Goal: Task Accomplishment & Management: Use online tool/utility

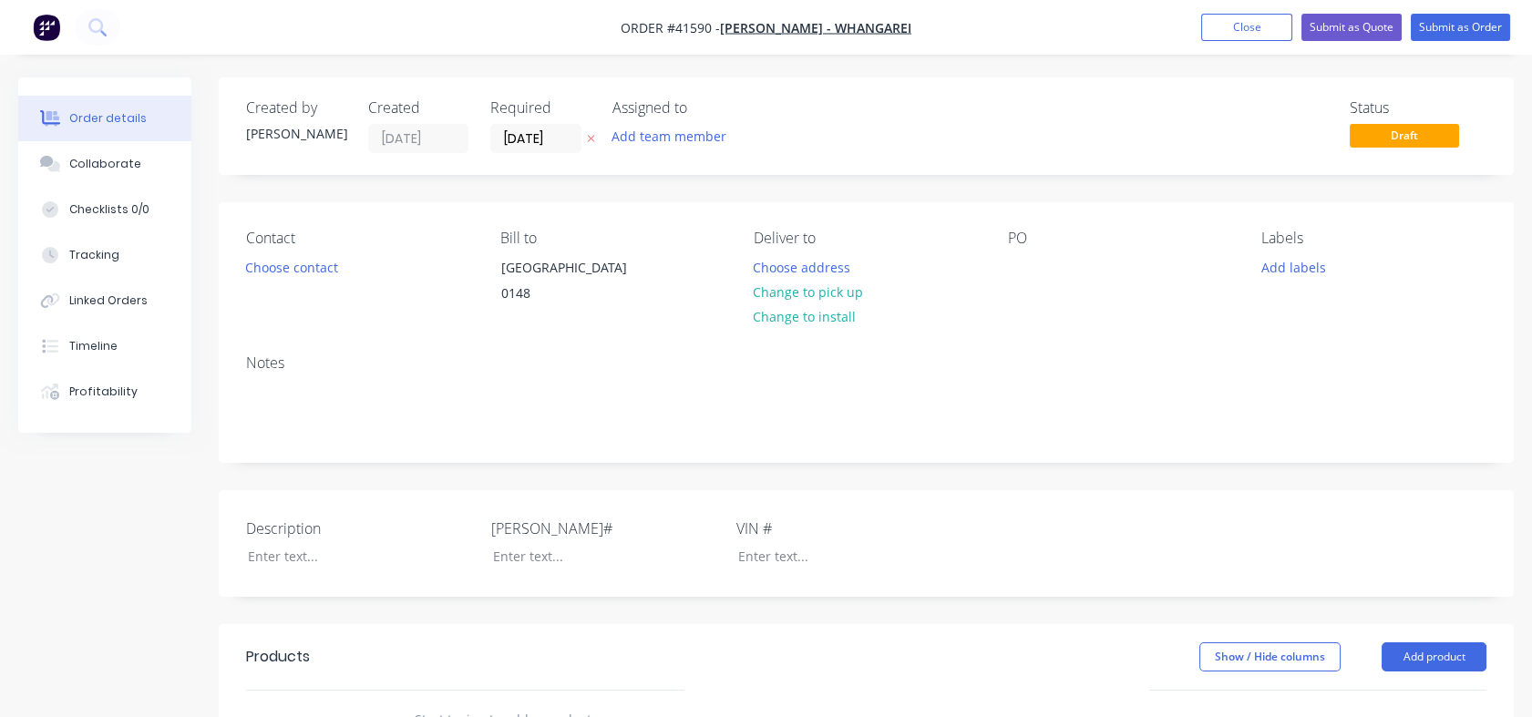
click at [787, 333] on div "Contact Choose contact [PERSON_NAME] to [GEOGRAPHIC_DATA] 0148 Deliver to Choos…" at bounding box center [866, 271] width 1295 height 138
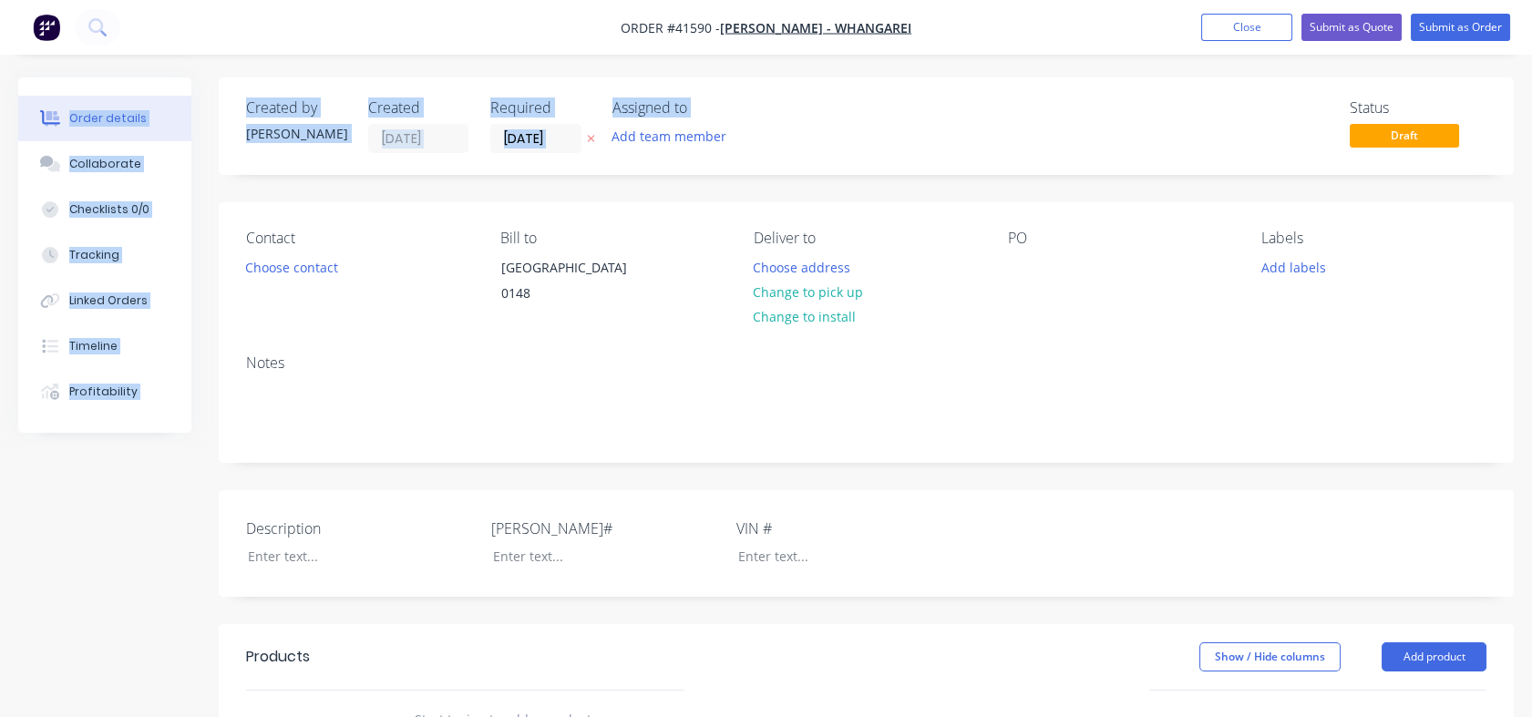
drag, startPoint x: 795, startPoint y: 113, endPoint x: 1219, endPoint y: 35, distance: 431.0
click at [1219, 35] on div "Order #41590 - [PERSON_NAME] - Whangarei Add product Close Submit as Quote Subm…" at bounding box center [766, 608] width 1532 height 1216
click at [1219, 35] on button "Close" at bounding box center [1246, 27] width 91 height 27
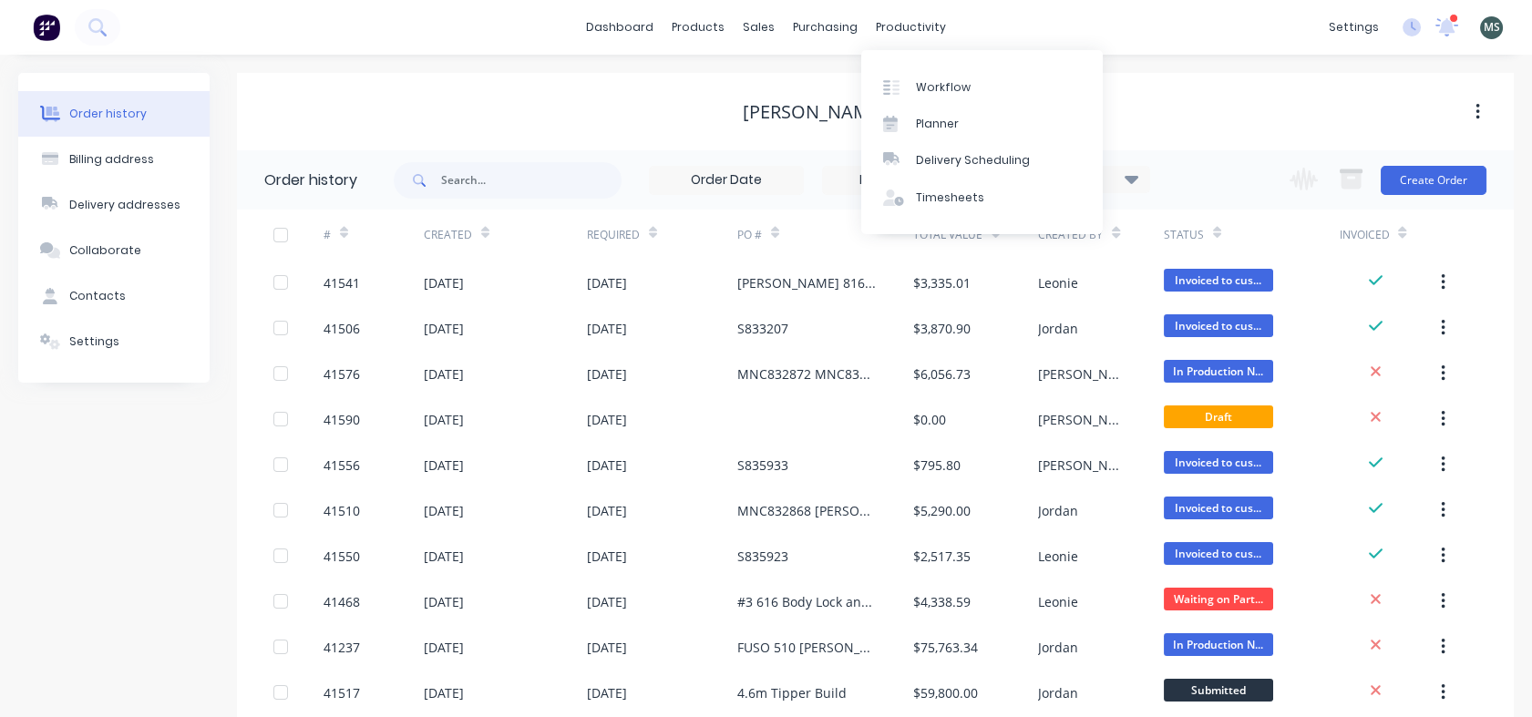
click at [897, 26] on div "productivity" at bounding box center [911, 27] width 88 height 27
click at [930, 91] on div "Workflow" at bounding box center [943, 87] width 55 height 16
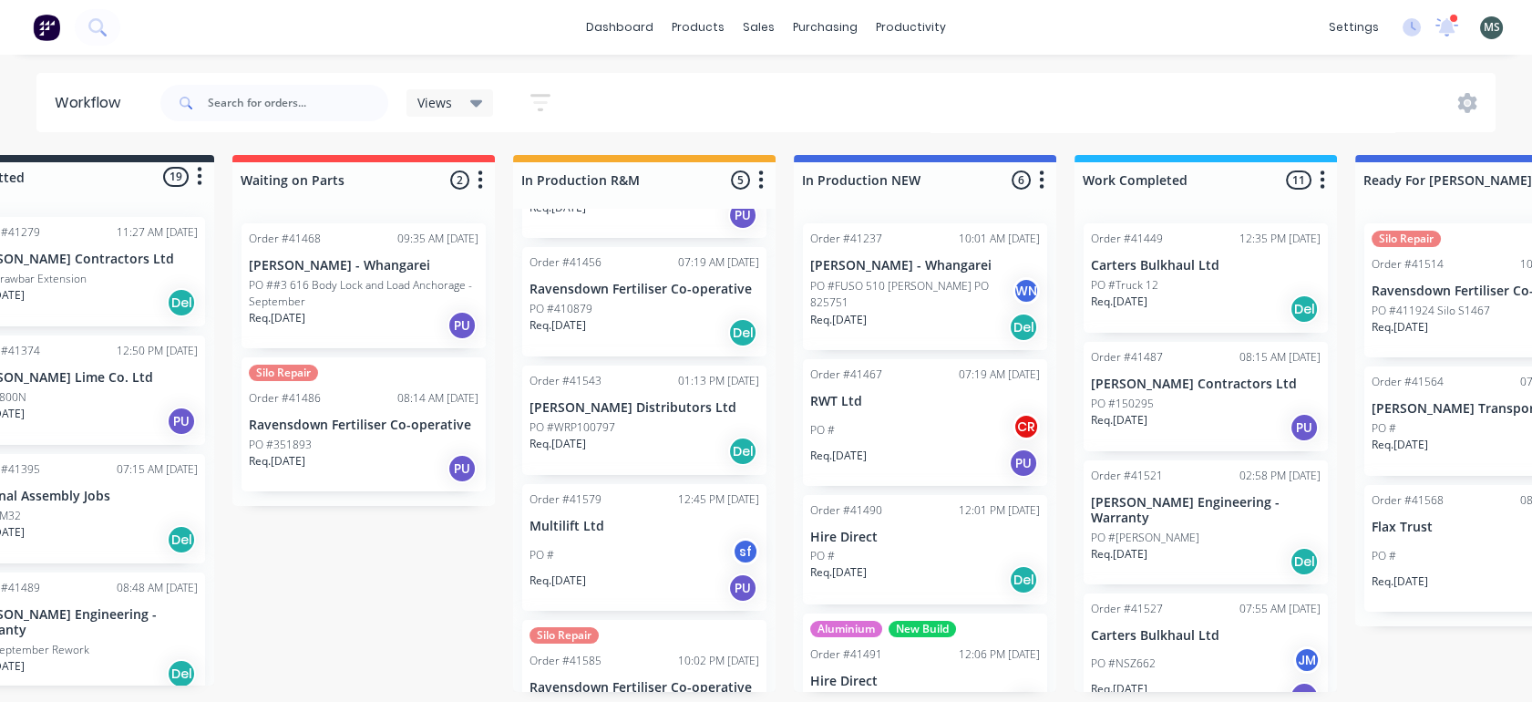
scroll to position [198, 0]
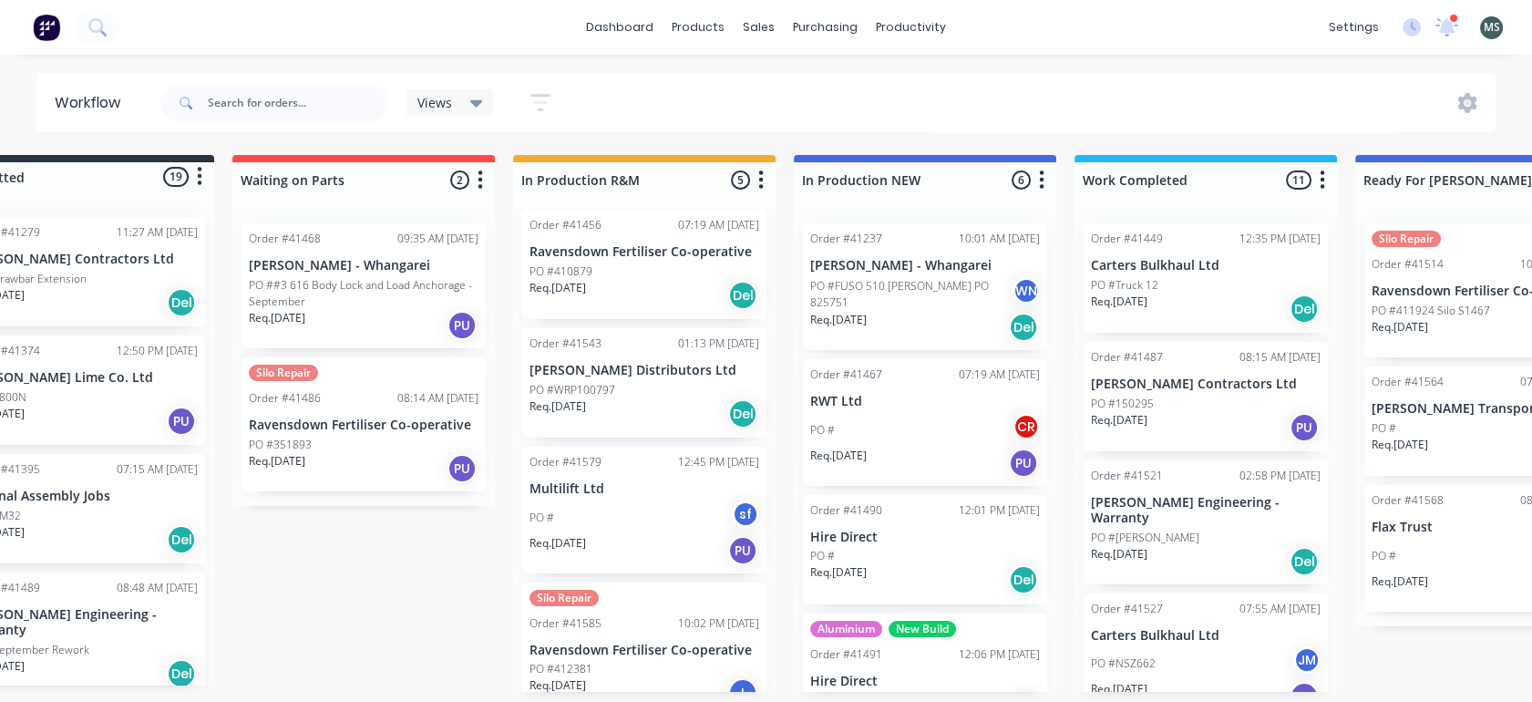
click at [641, 661] on div "PO #412381" at bounding box center [645, 669] width 230 height 16
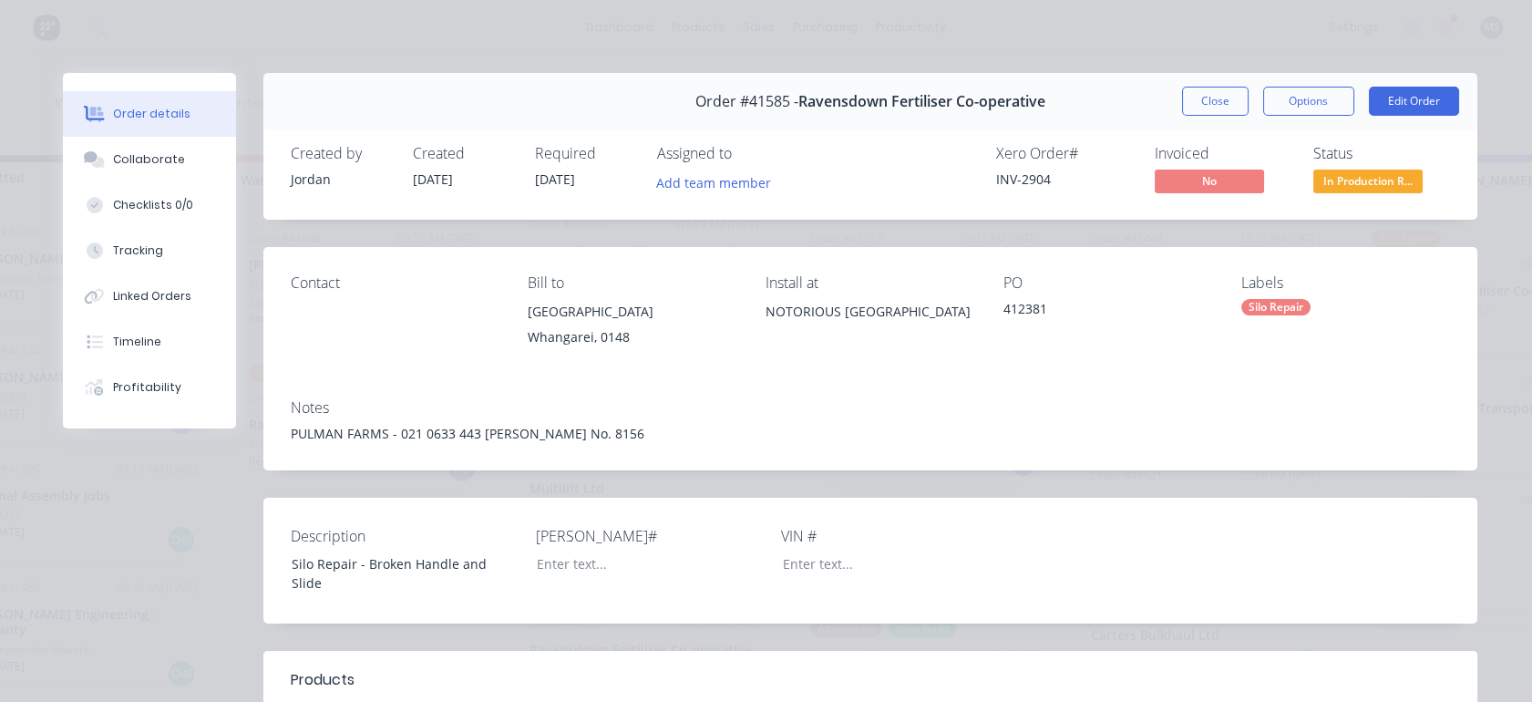
click at [1198, 105] on button "Close" at bounding box center [1215, 101] width 67 height 29
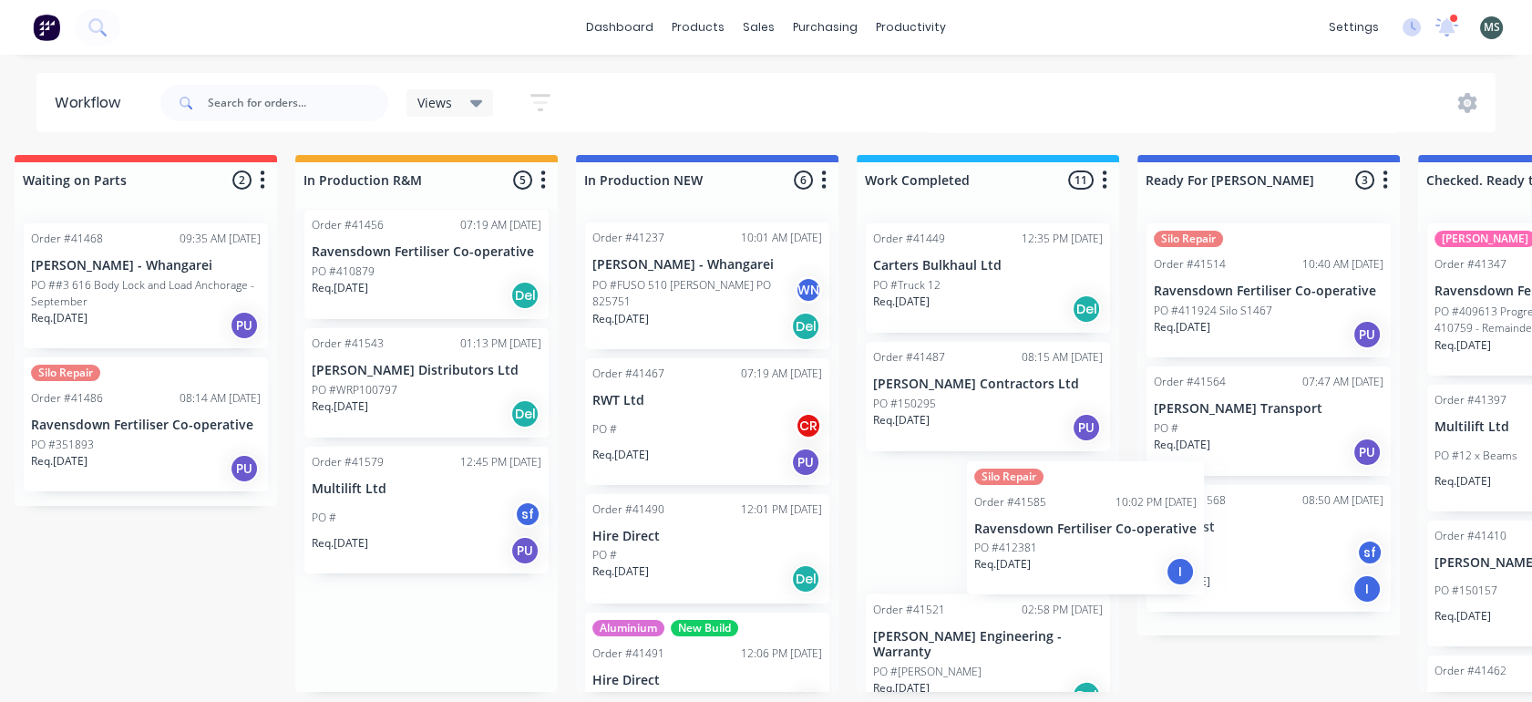
scroll to position [0, 0]
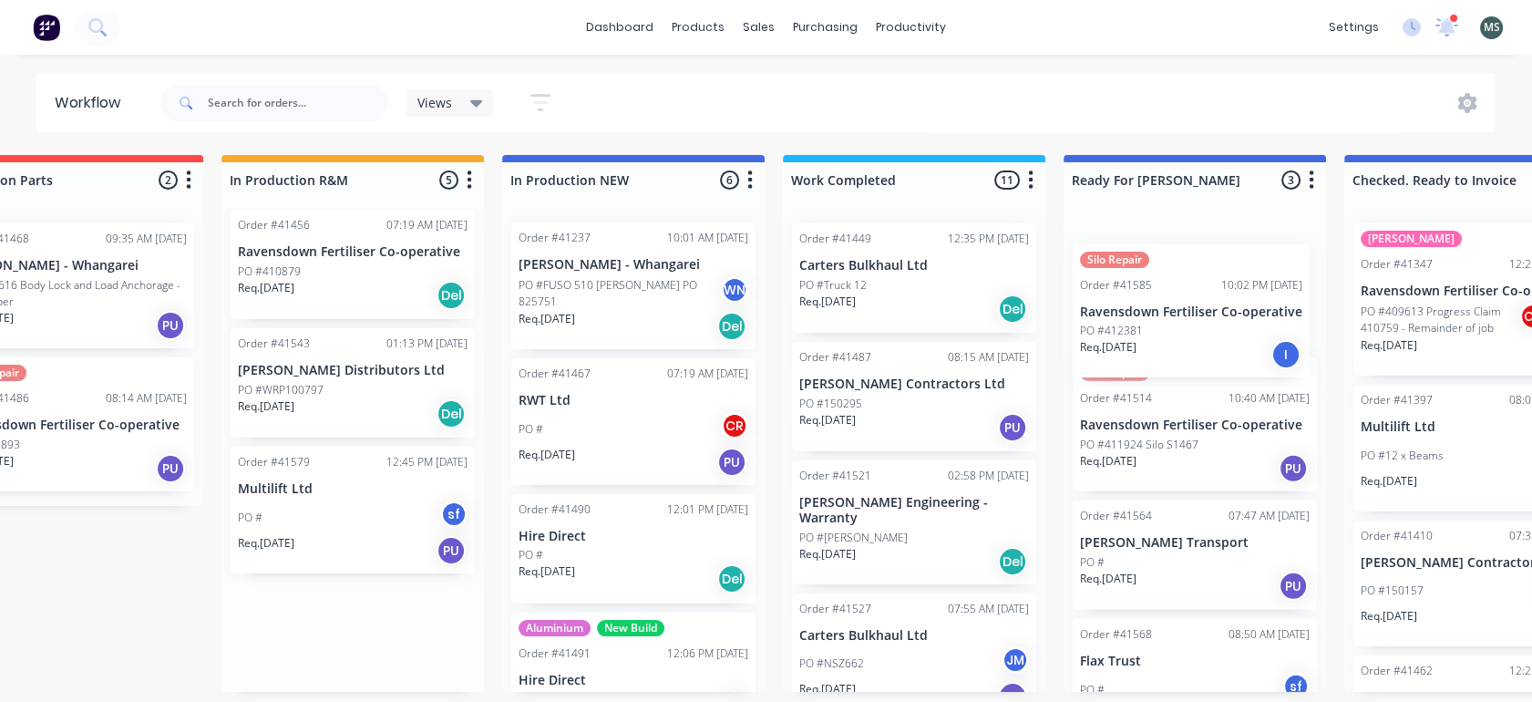
drag, startPoint x: 619, startPoint y: 633, endPoint x: 1166, endPoint y: 316, distance: 632.2
click at [1166, 316] on div "Submitted 19 Status colour #273444 hex #273444 Save Cancel Summaries Total orde…" at bounding box center [1127, 423] width 3040 height 537
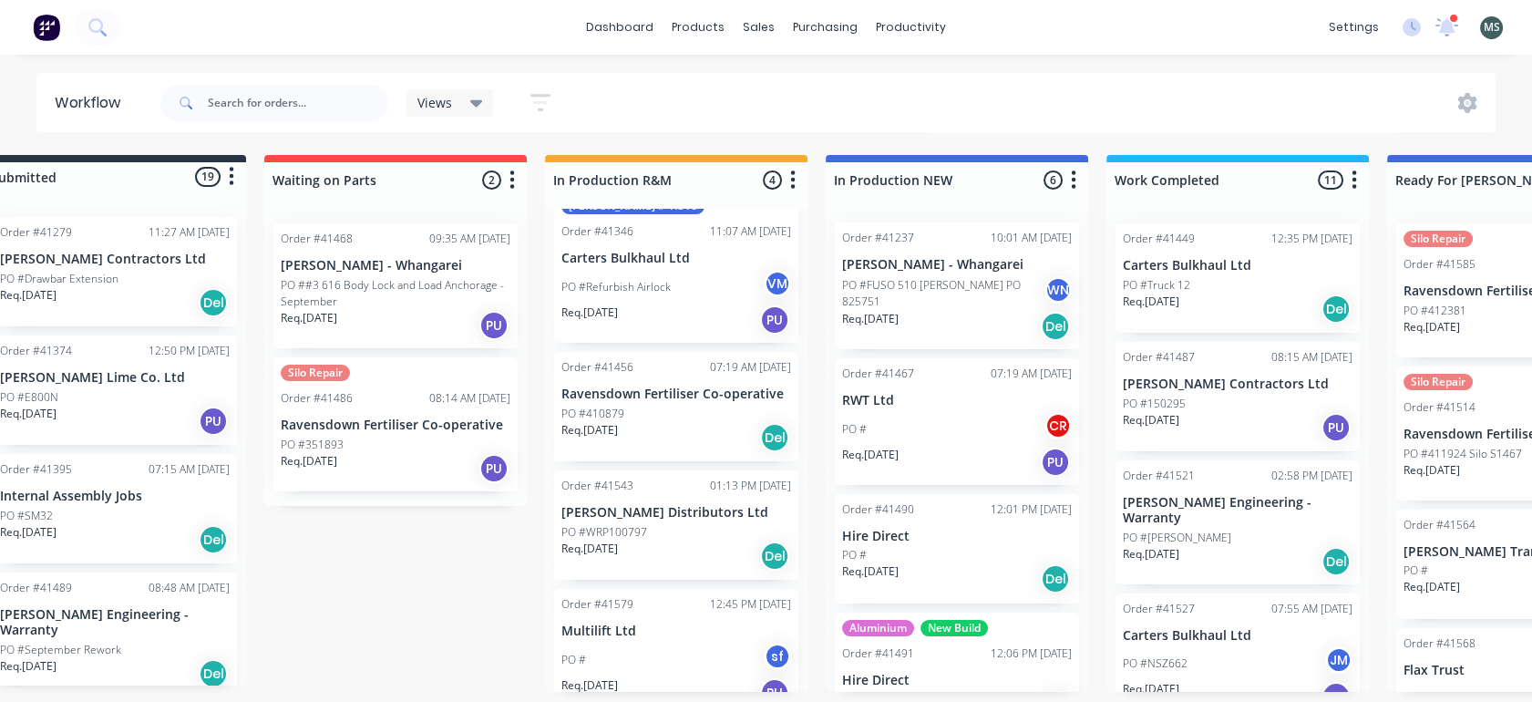
scroll to position [5, 0]
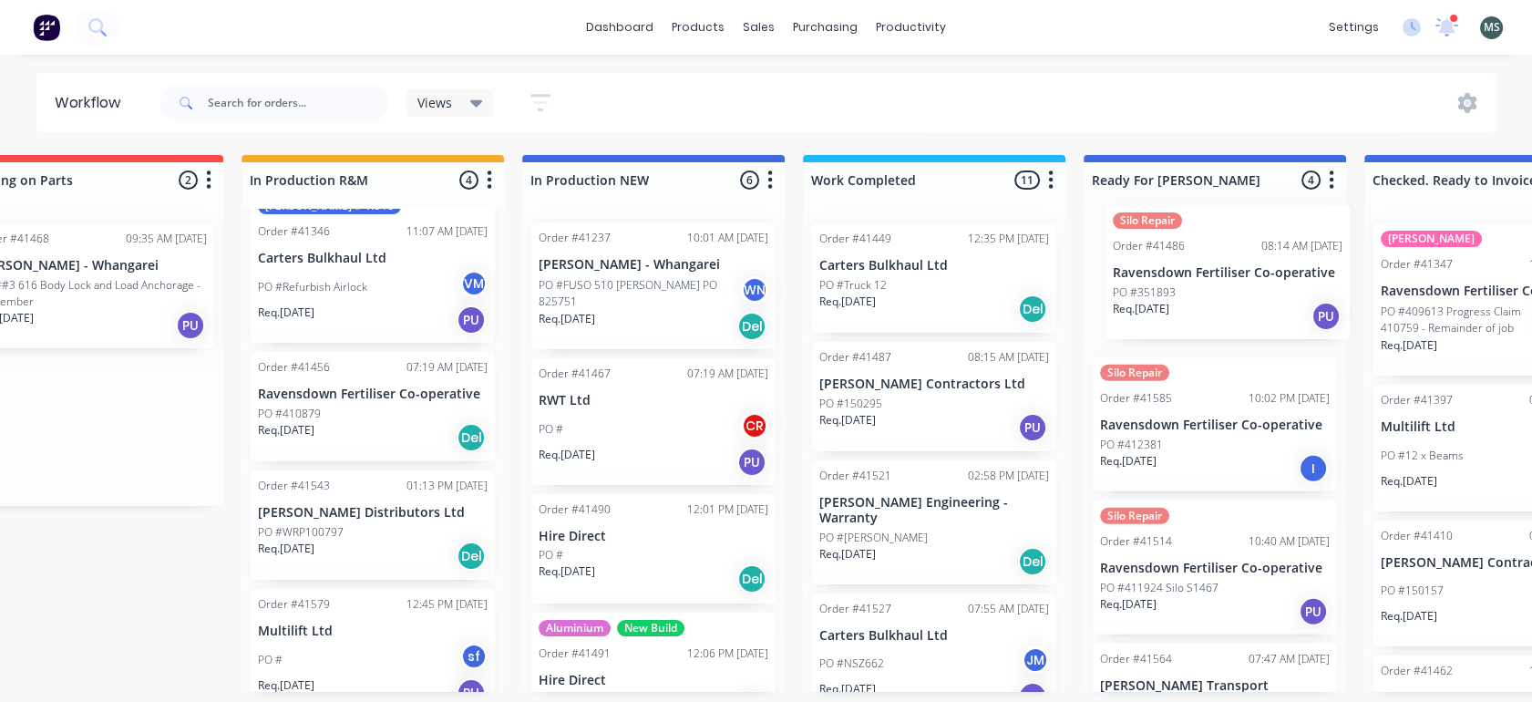
drag, startPoint x: 401, startPoint y: 426, endPoint x: 1180, endPoint y: 284, distance: 792.0
click at [1180, 284] on div "Submitted 19 Status colour #273444 hex #273444 Save Cancel Summaries Total orde…" at bounding box center [1147, 423] width 3040 height 537
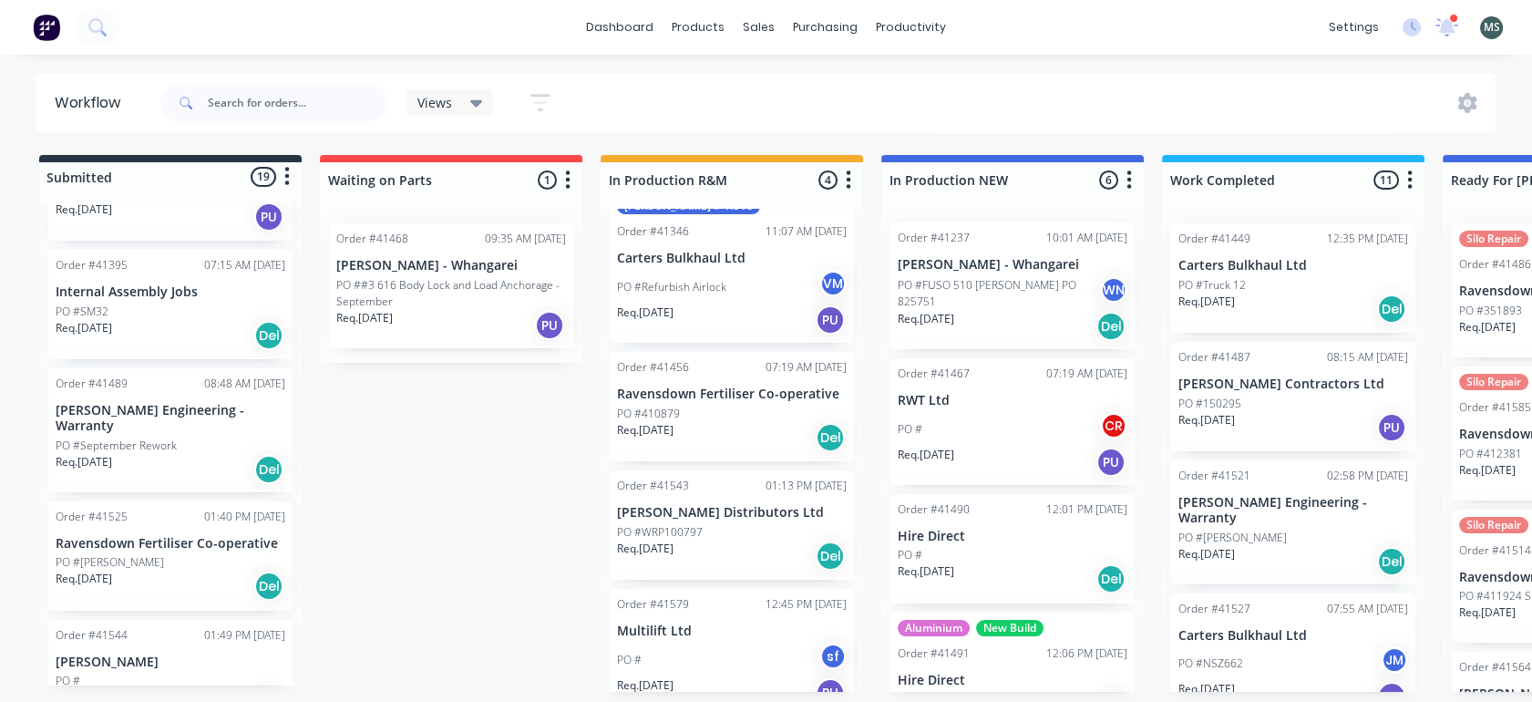
scroll to position [220, 0]
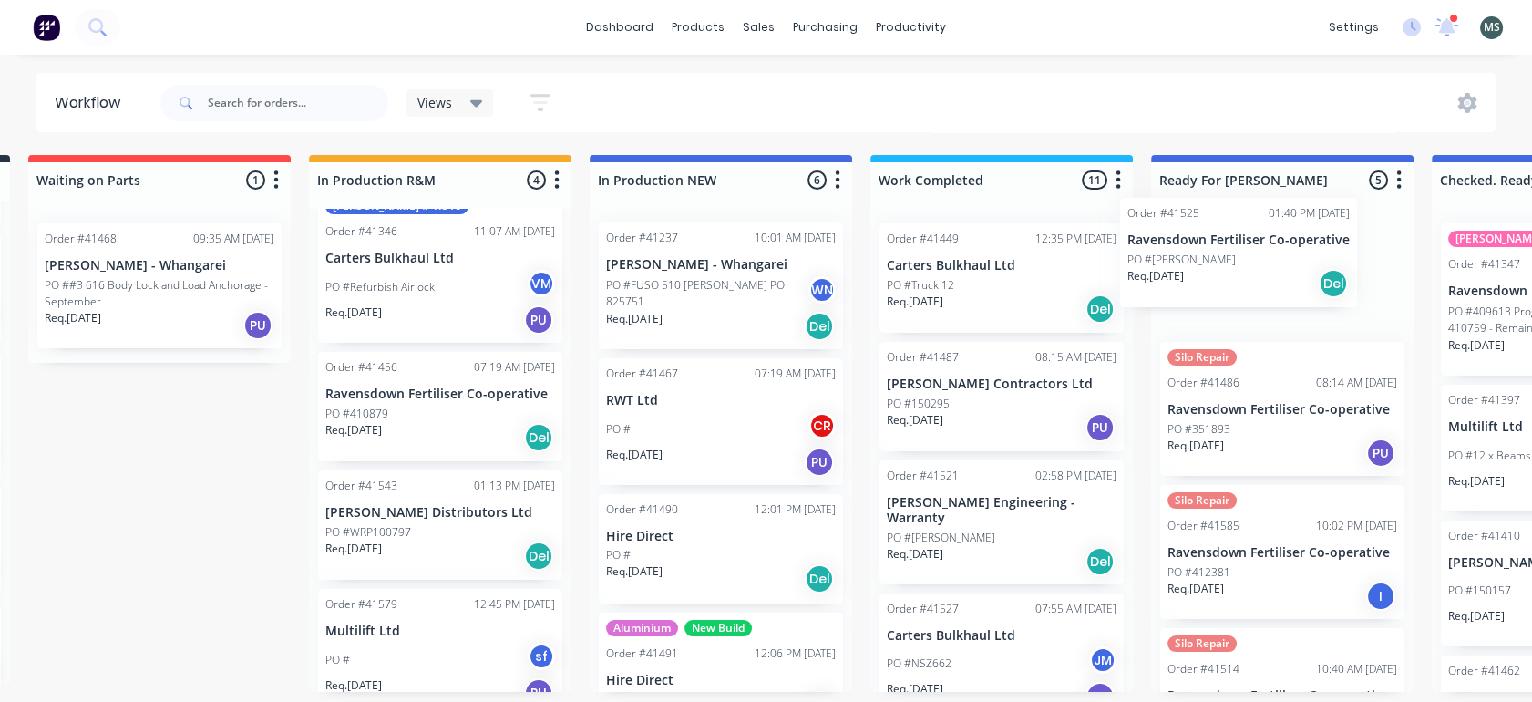
drag, startPoint x: 123, startPoint y: 517, endPoint x: 1216, endPoint y: 255, distance: 1123.7
click at [1216, 255] on div "Submitted 19 Status colour #273444 hex #273444 Save Cancel Summaries Total orde…" at bounding box center [1215, 423] width 3040 height 537
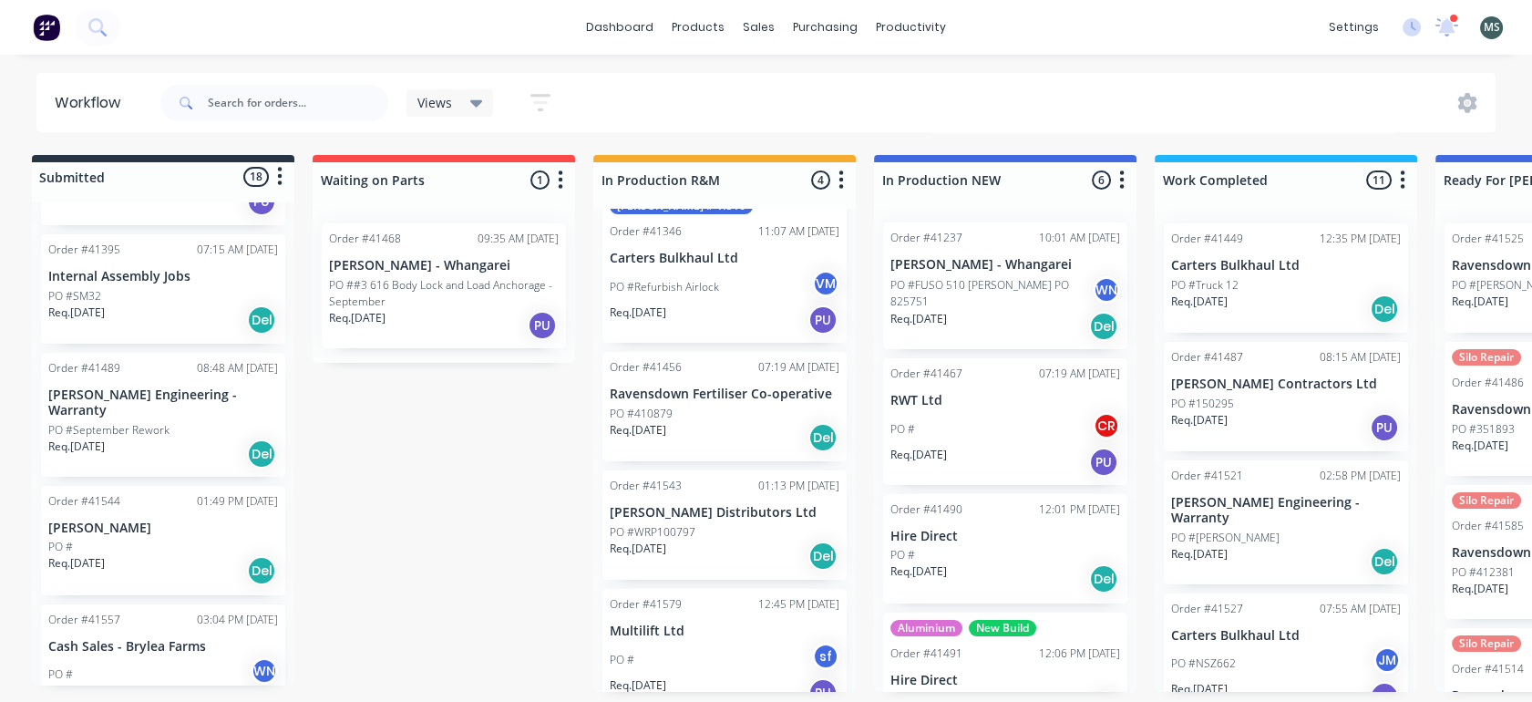
scroll to position [5, 0]
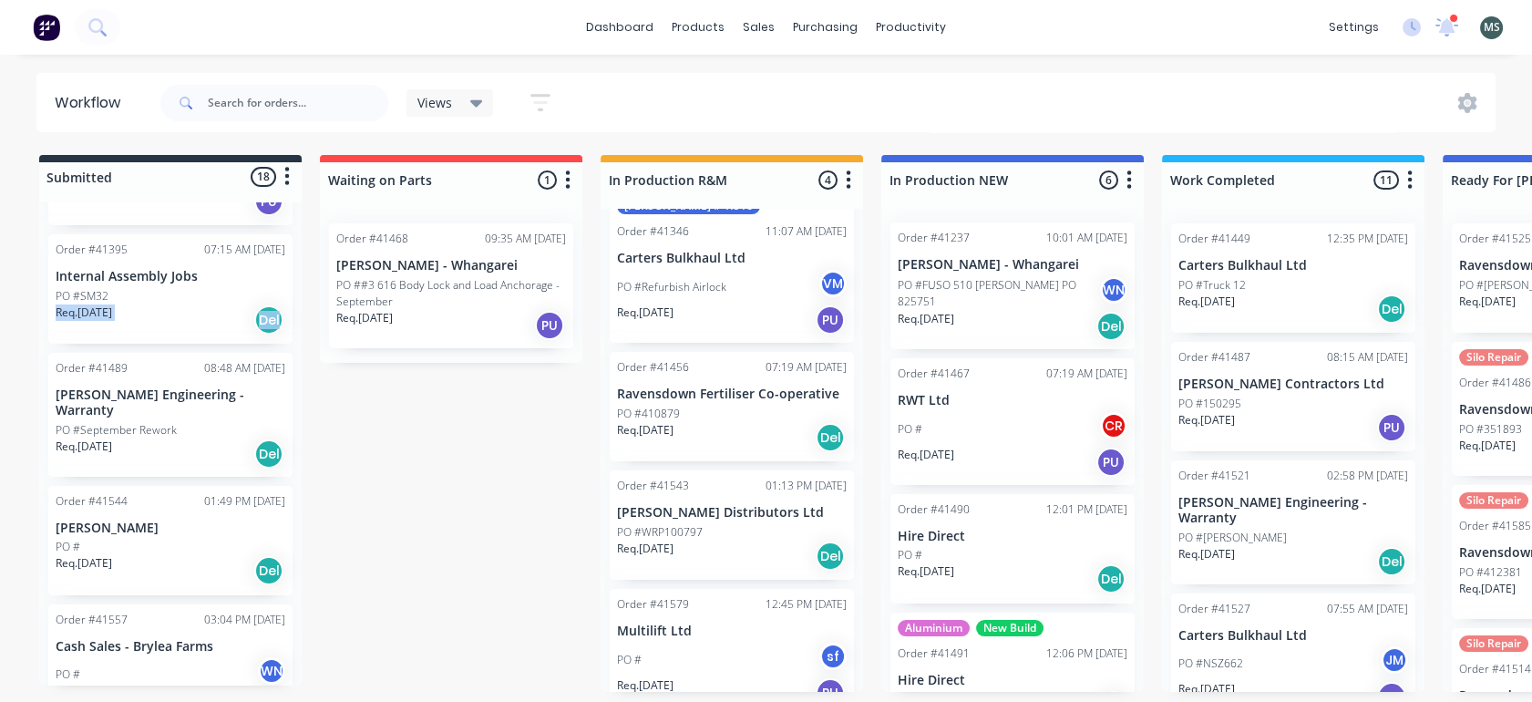
drag, startPoint x: 293, startPoint y: 296, endPoint x: 293, endPoint y: 334, distance: 37.4
click at [293, 334] on div "Order #41279 11:27 AM [DATE] [PERSON_NAME] Contractors Ltd PO #Drawbar Extensio…" at bounding box center [170, 443] width 262 height 483
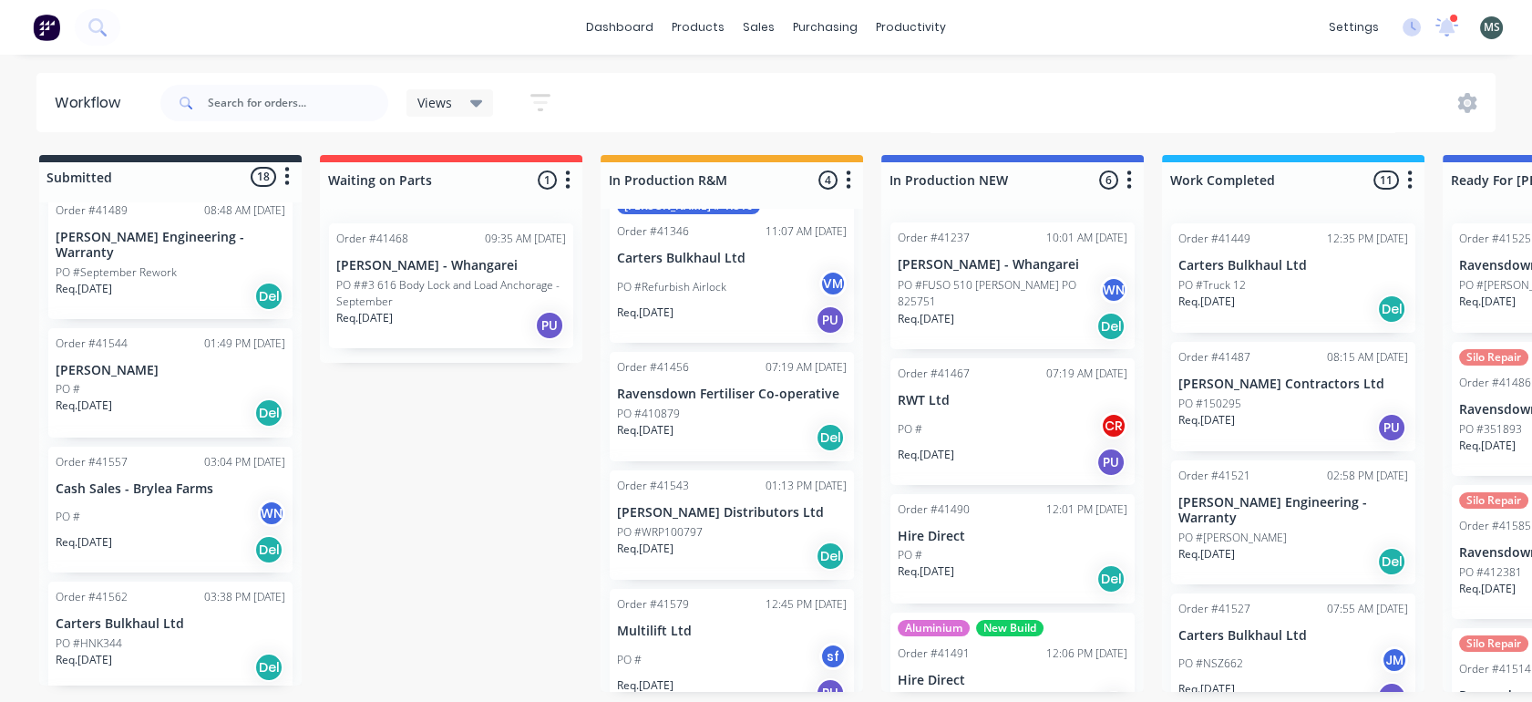
scroll to position [387, 0]
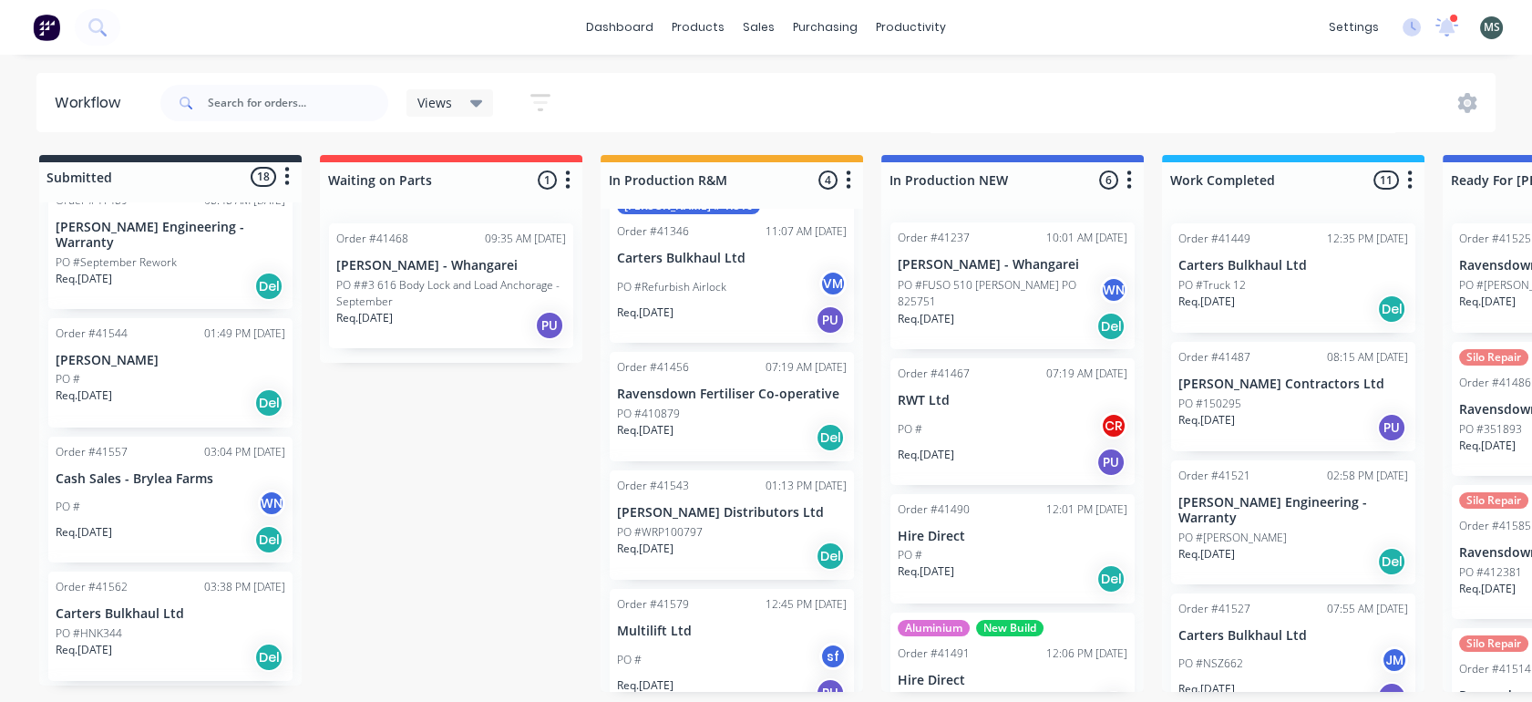
click at [96, 371] on div "PO #" at bounding box center [171, 379] width 230 height 16
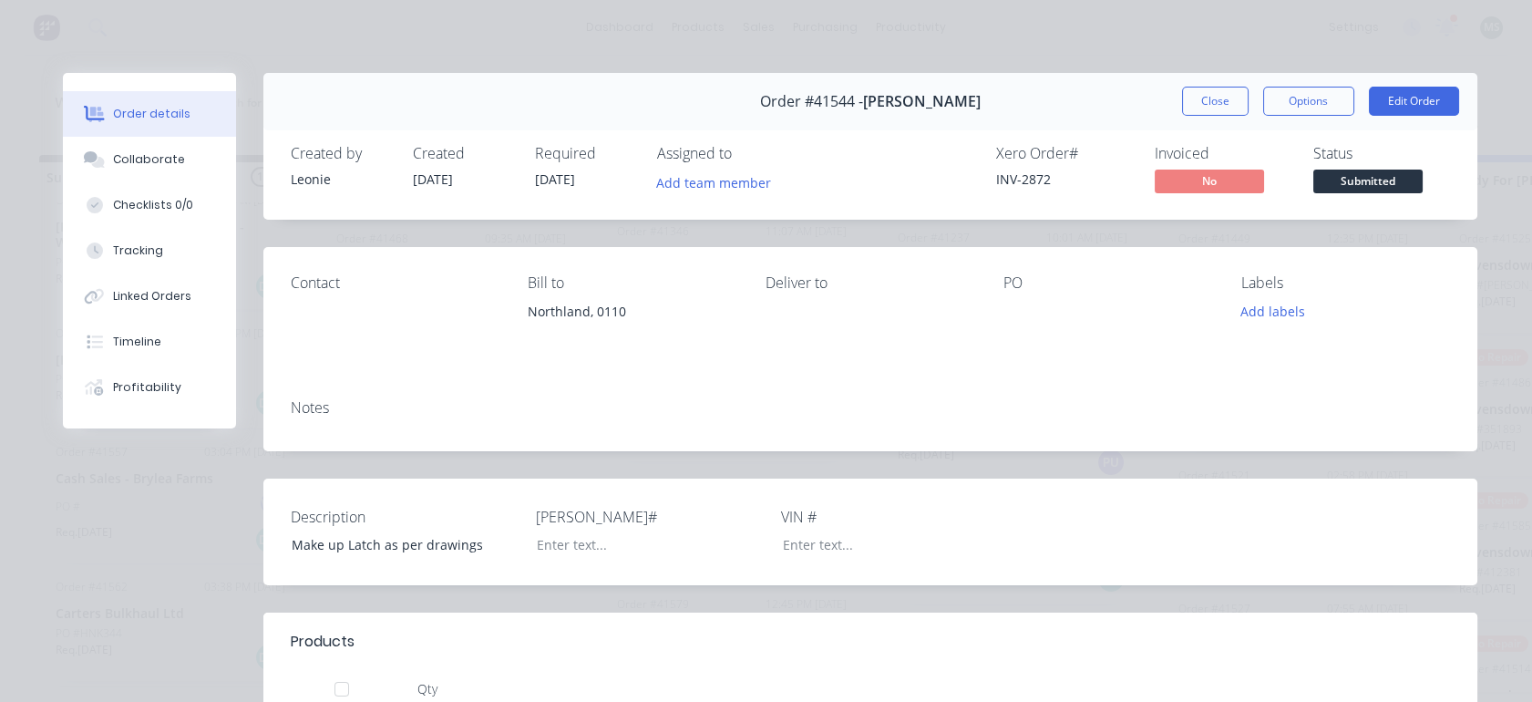
click at [1223, 102] on button "Close" at bounding box center [1215, 101] width 67 height 29
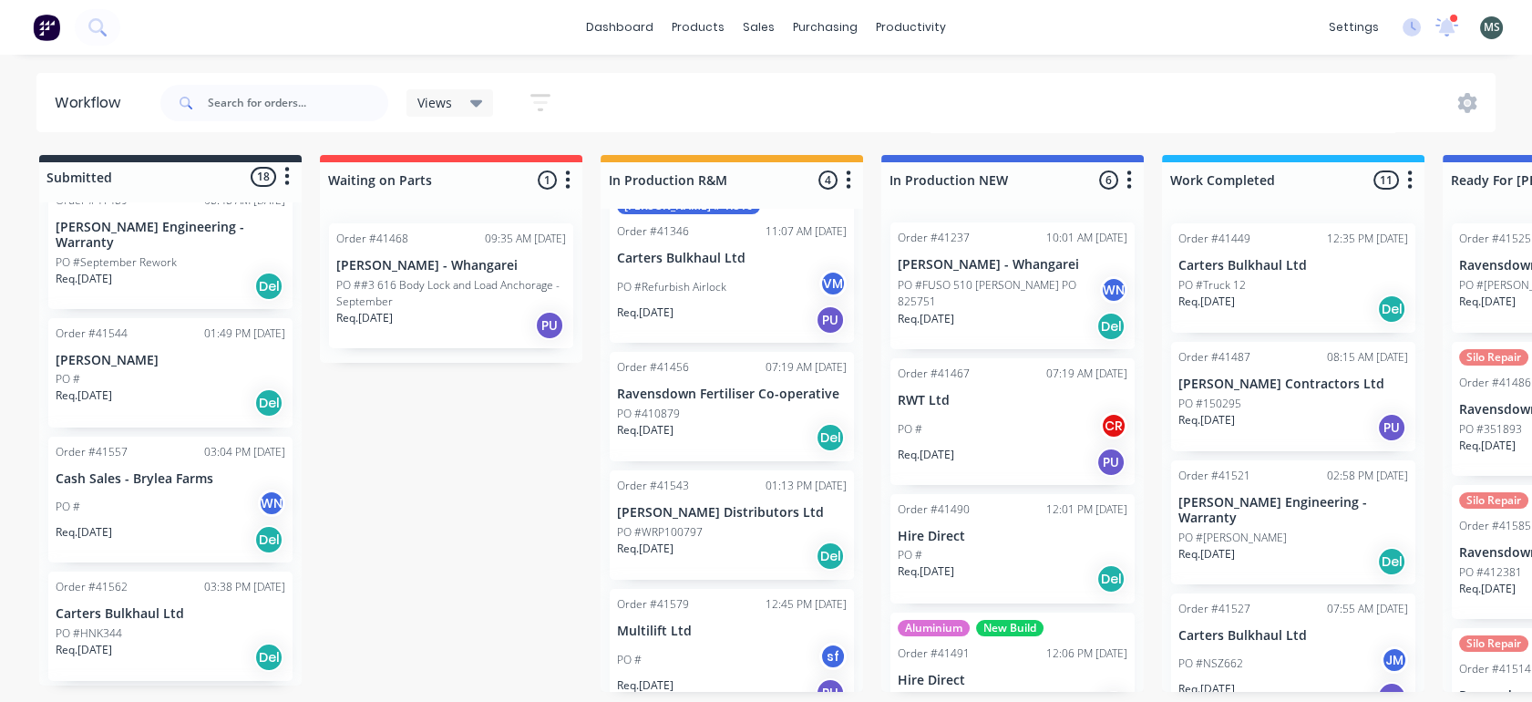
click at [170, 491] on div "PO # WN" at bounding box center [171, 506] width 230 height 35
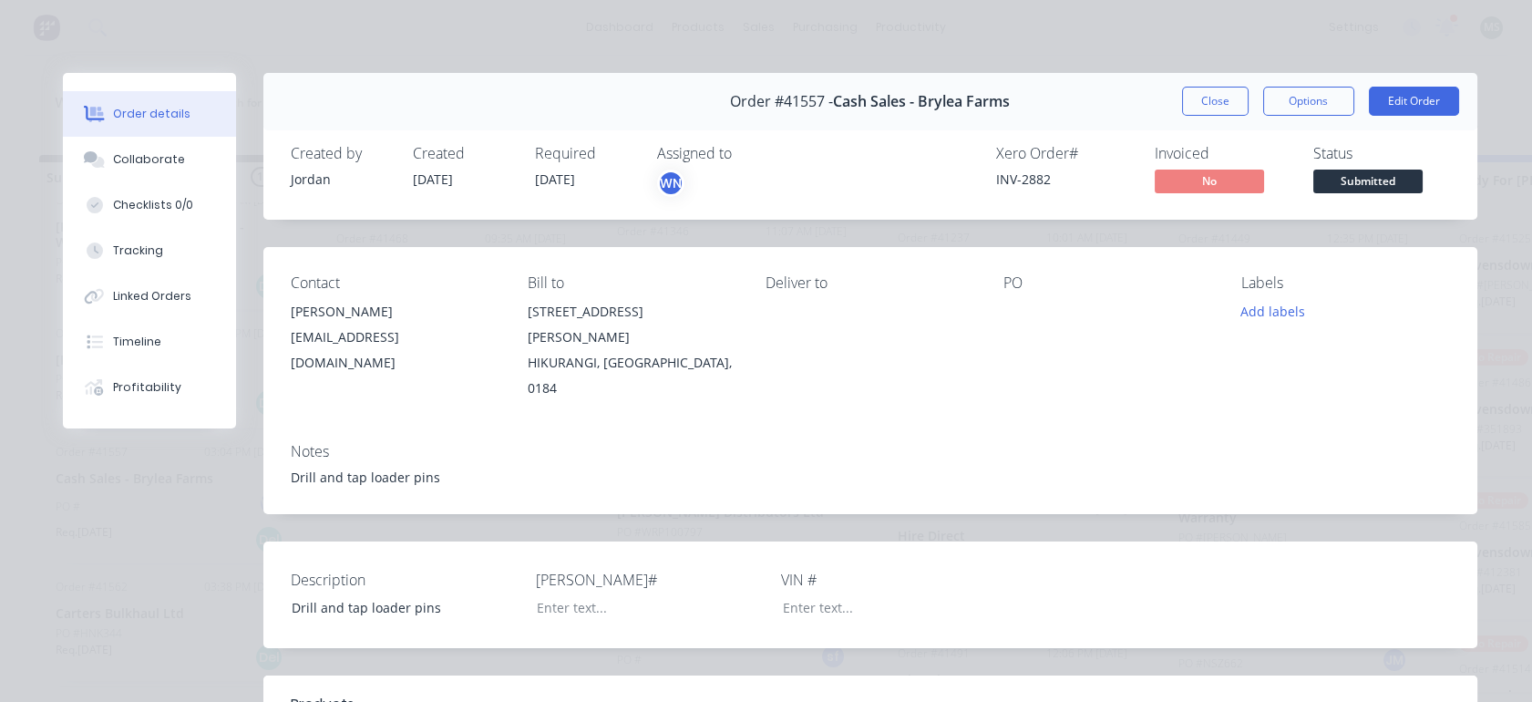
click at [1220, 109] on button "Close" at bounding box center [1215, 101] width 67 height 29
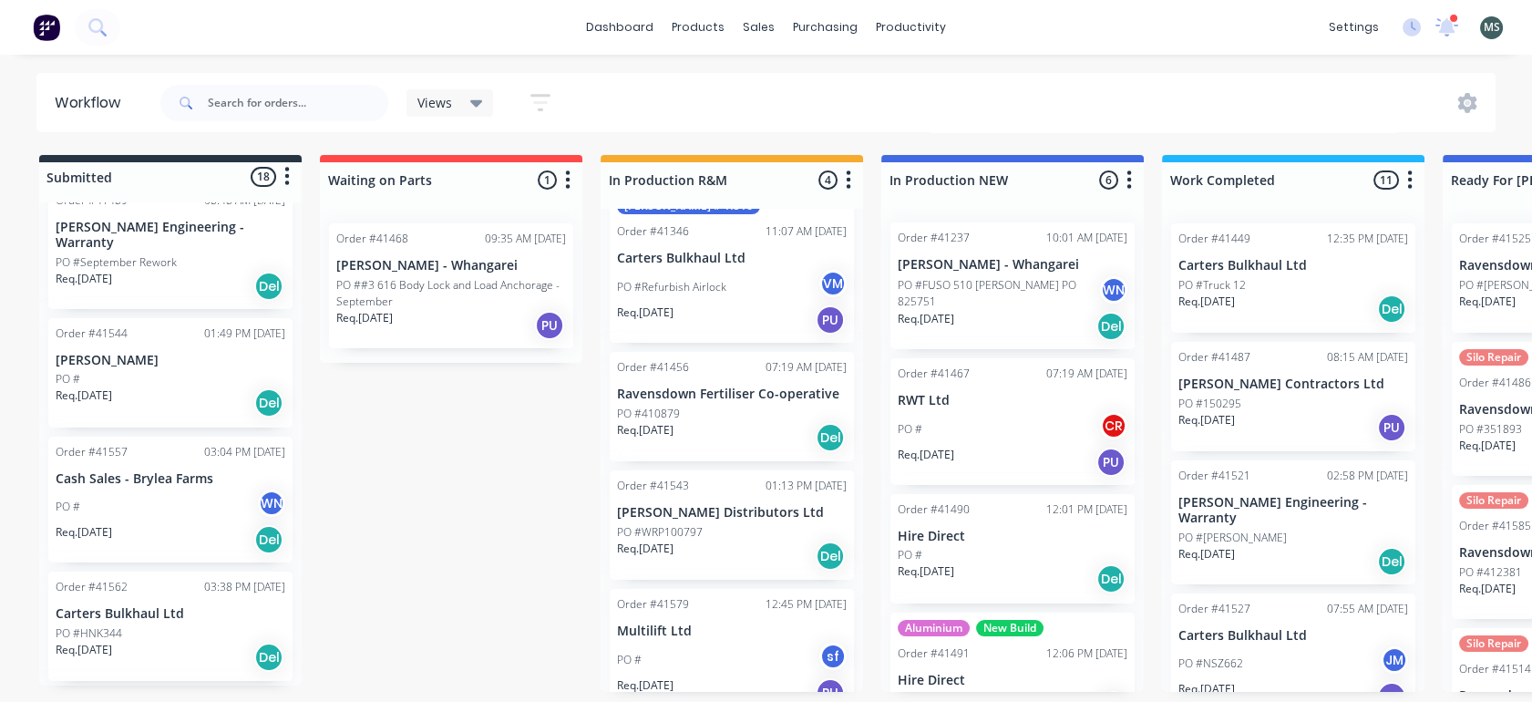
click at [139, 524] on div "Req. [DATE] Del" at bounding box center [171, 539] width 230 height 31
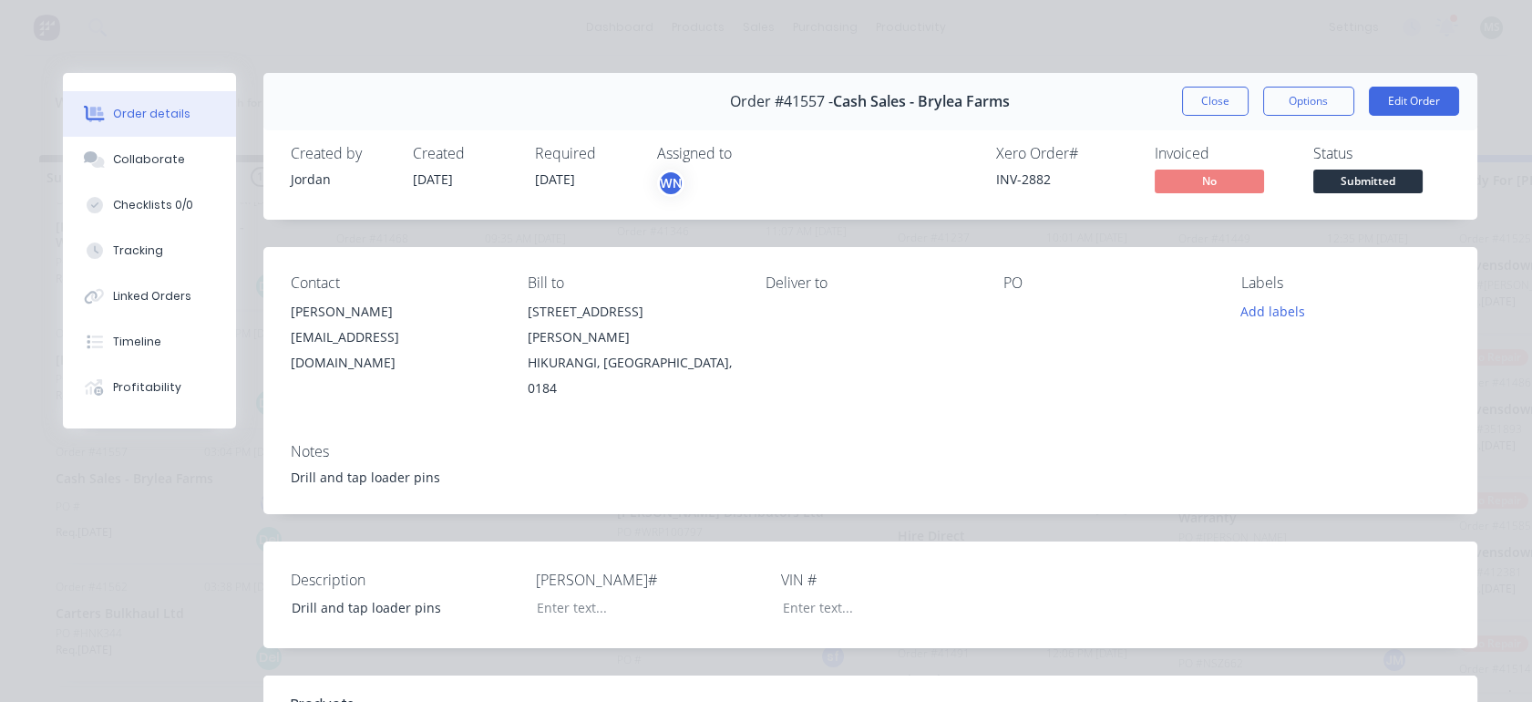
click at [122, 255] on div "Tracking" at bounding box center [138, 250] width 50 height 16
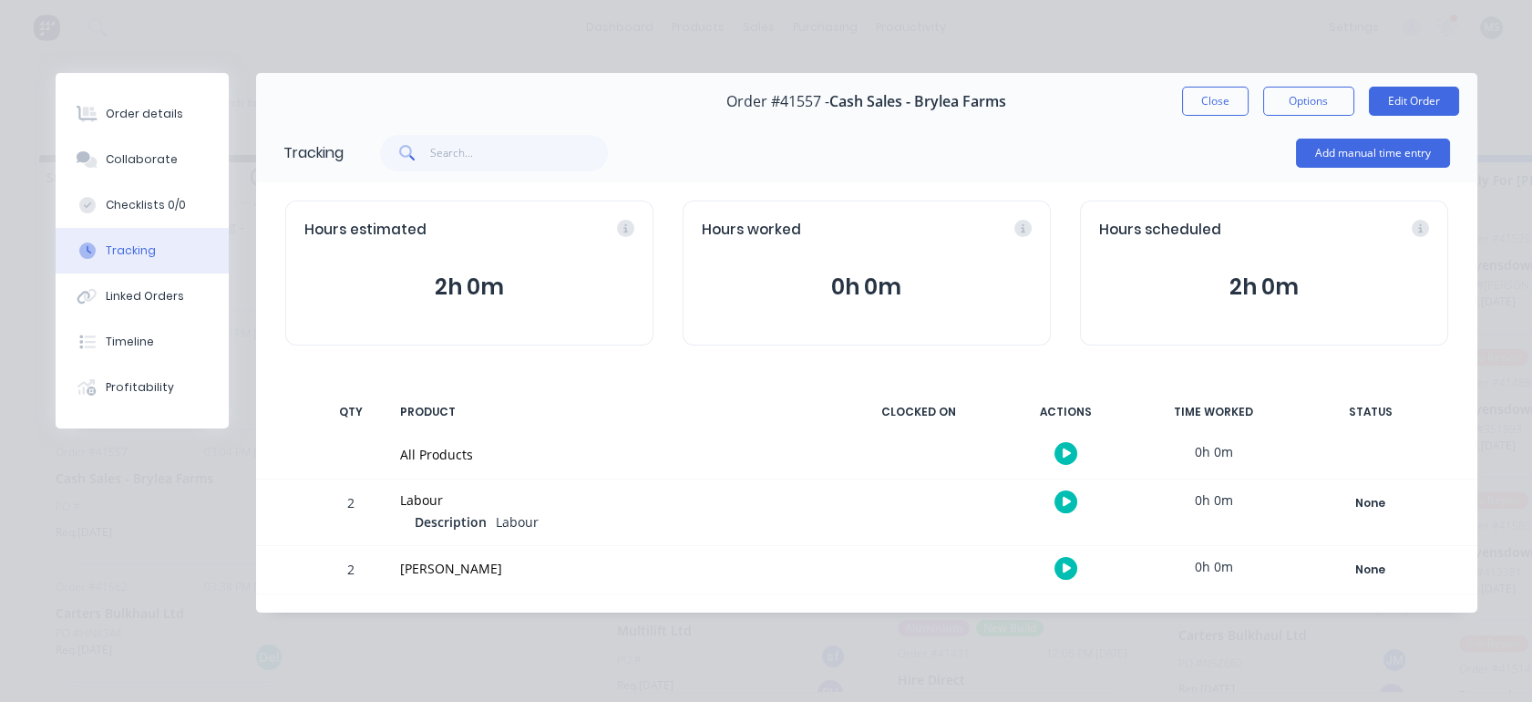
click at [1219, 101] on button "Close" at bounding box center [1215, 101] width 67 height 29
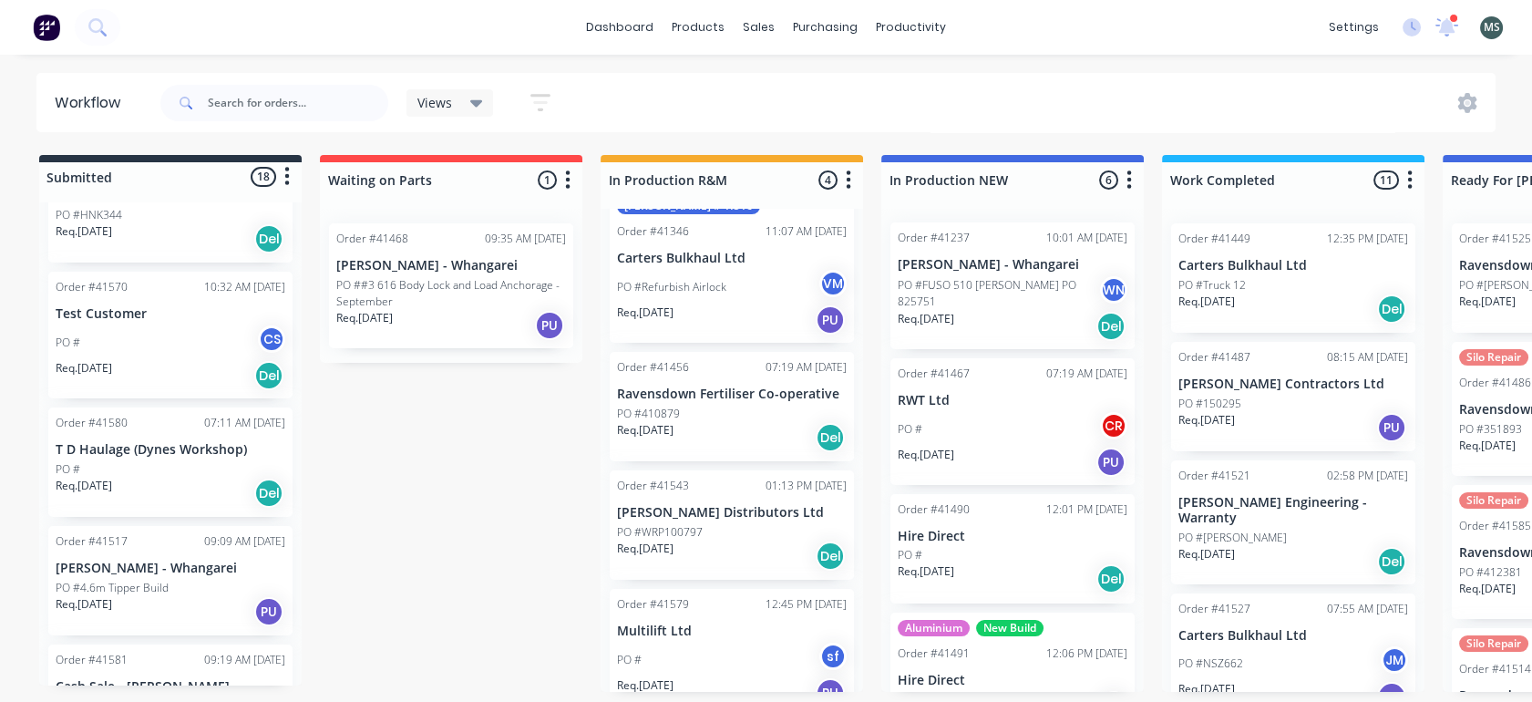
scroll to position [809, 0]
click at [112, 474] on p "Req. [DATE]" at bounding box center [84, 482] width 57 height 16
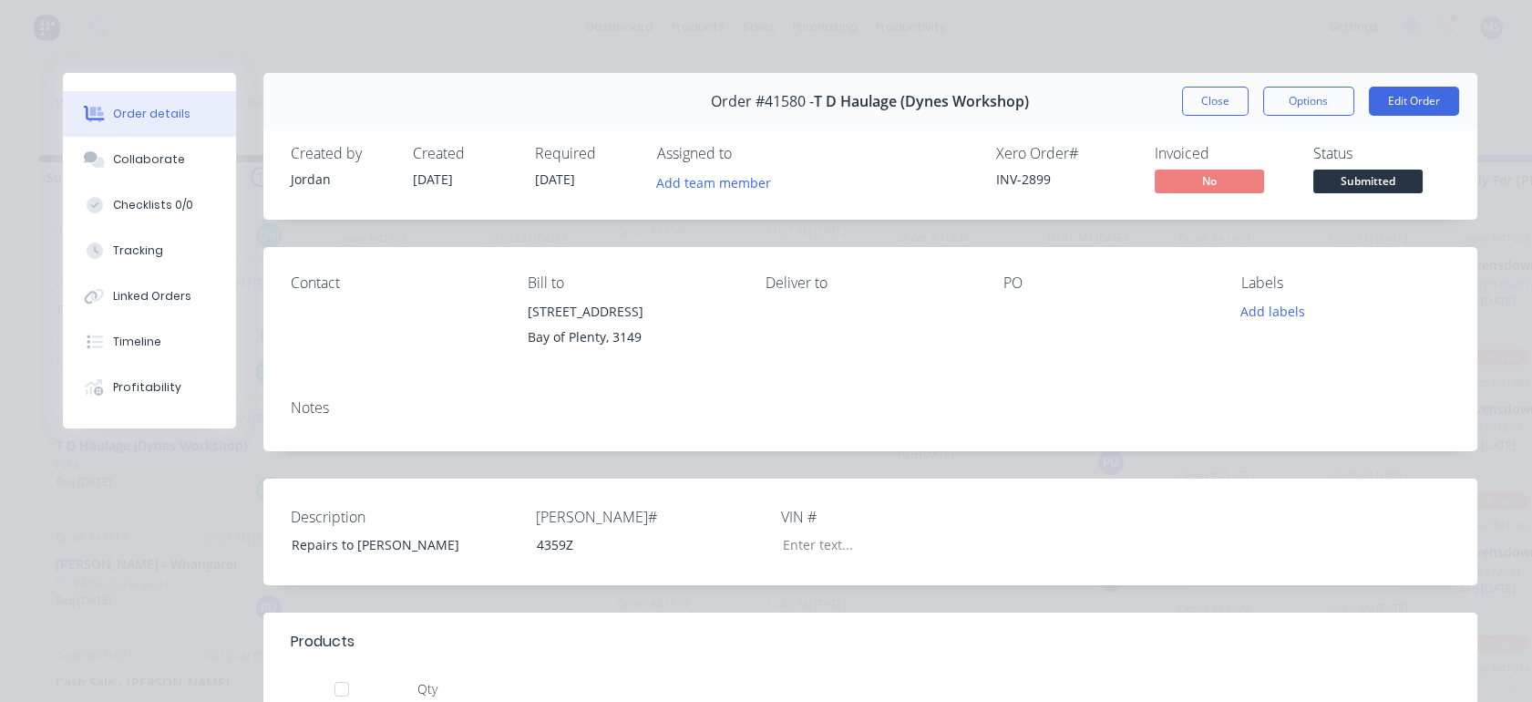
click at [123, 248] on div "Tracking" at bounding box center [138, 250] width 50 height 16
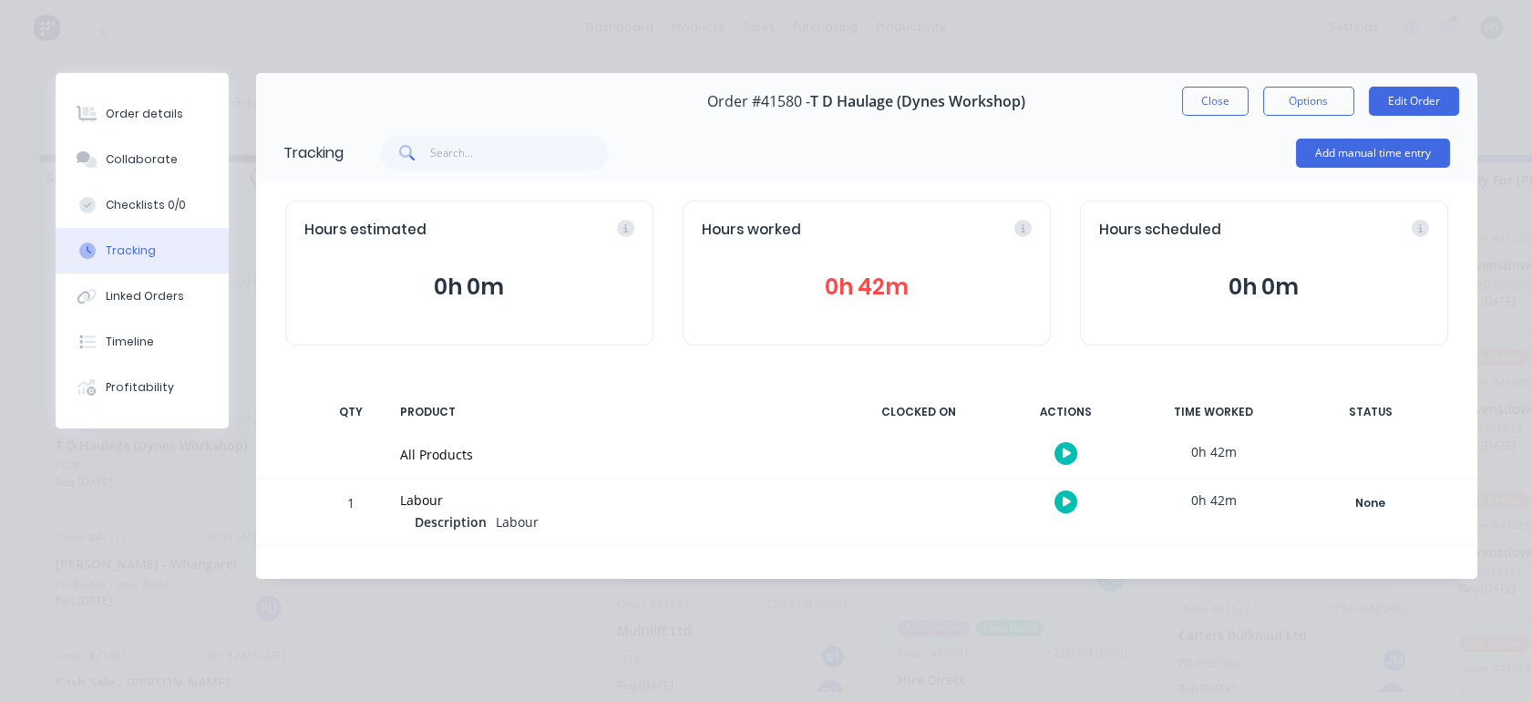
click at [856, 293] on button "0h 42m" at bounding box center [867, 287] width 330 height 35
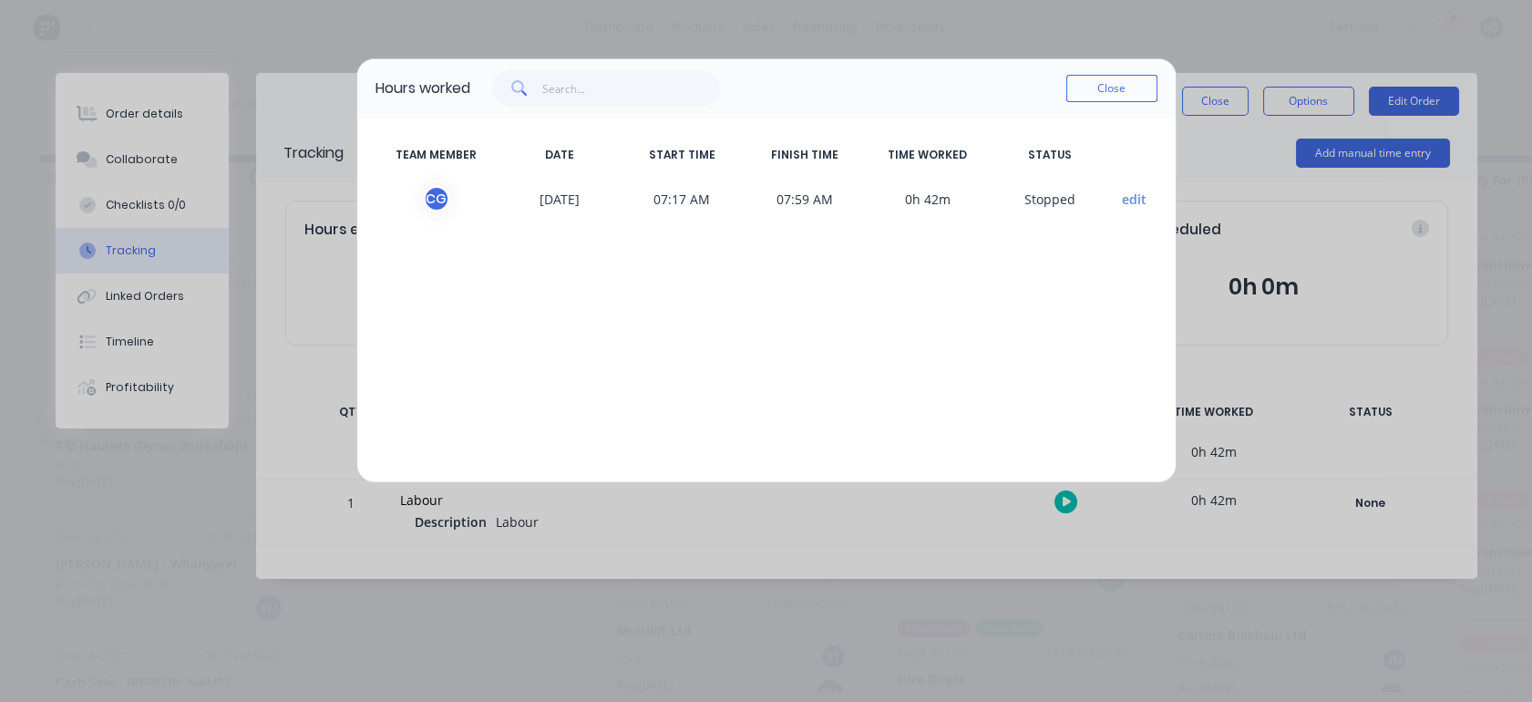
scroll to position [0, 0]
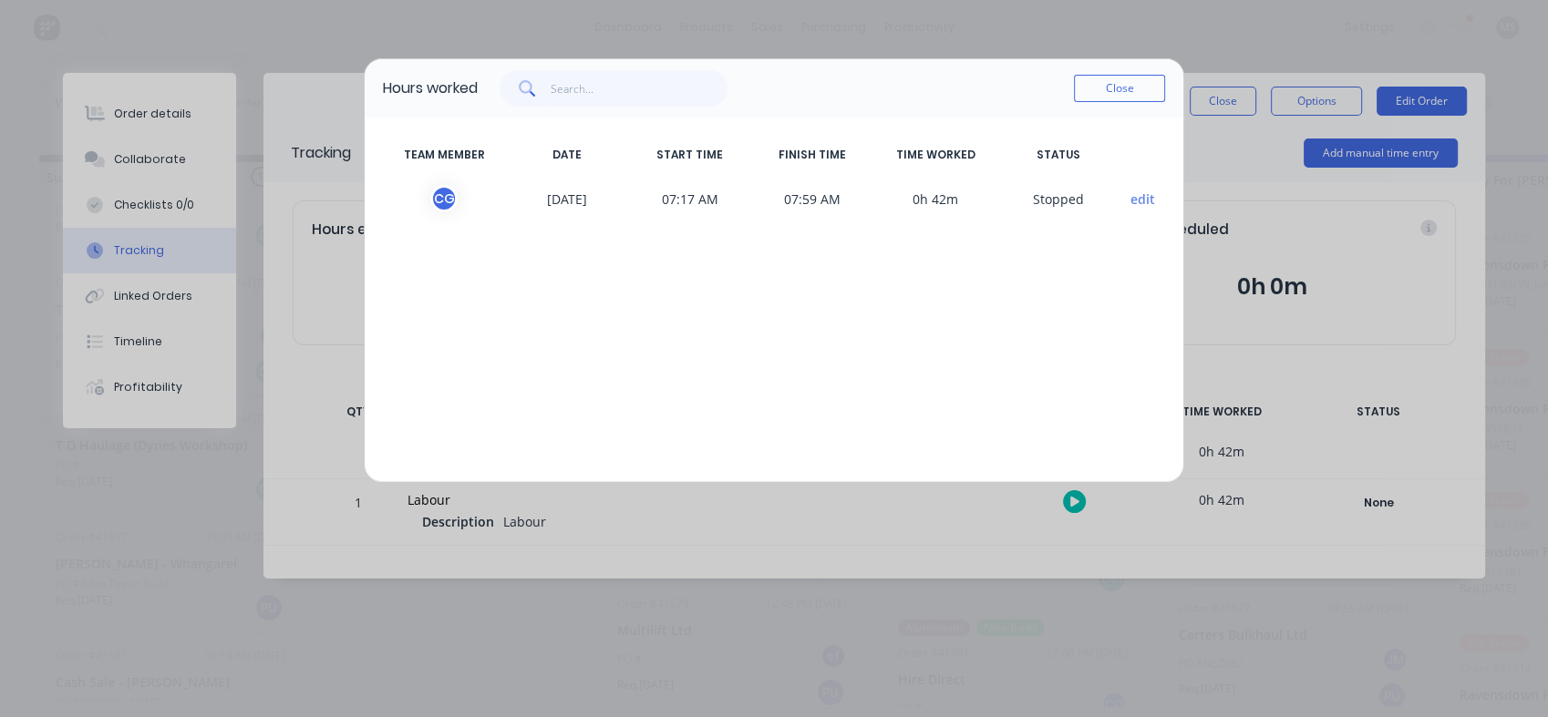
click at [1102, 87] on button "Close" at bounding box center [1119, 88] width 91 height 27
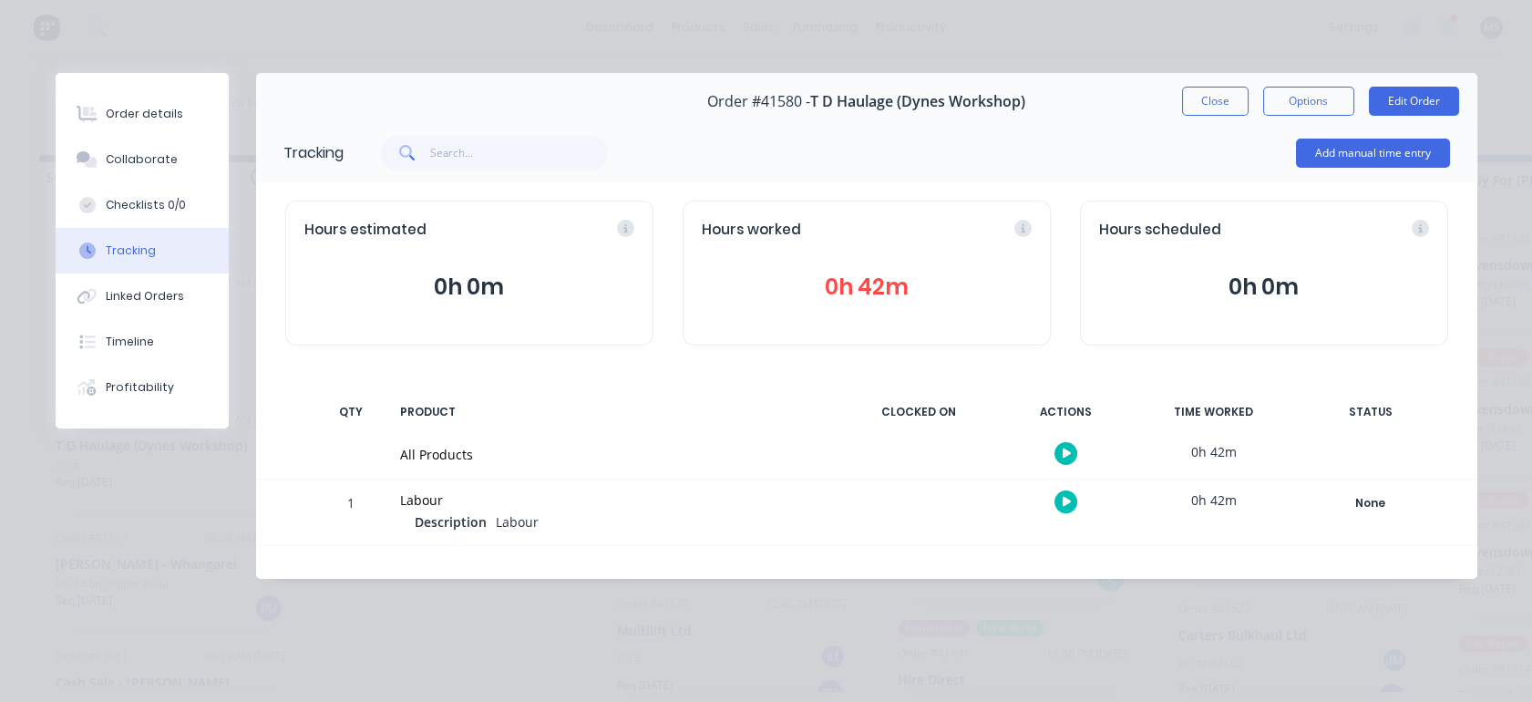
click at [1212, 96] on button "Close" at bounding box center [1215, 101] width 67 height 29
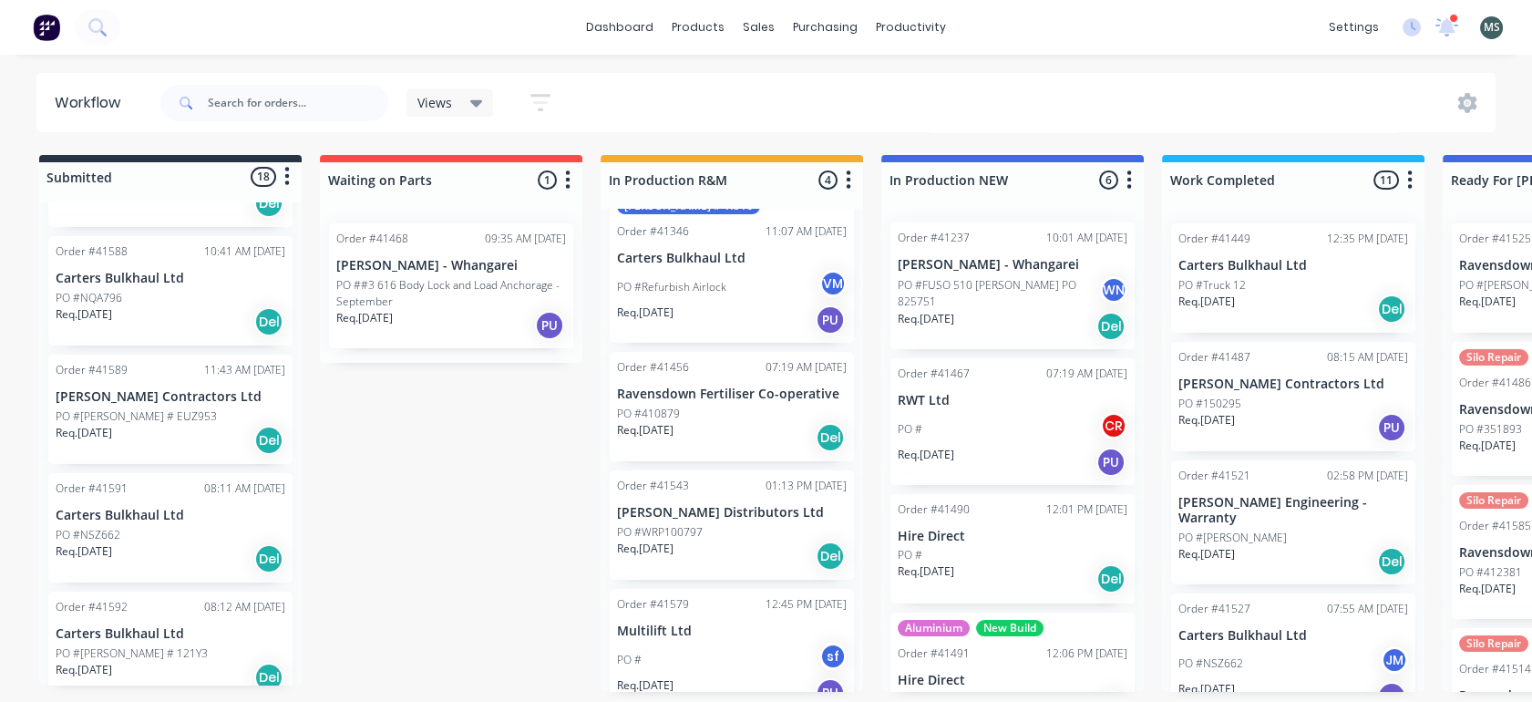
scroll to position [5, 0]
drag, startPoint x: 303, startPoint y: 602, endPoint x: 298, endPoint y: 576, distance: 25.9
click at [298, 576] on div "Submitted 18 Status colour #273444 hex #273444 Save Cancel Summaries Total orde…" at bounding box center [1506, 423] width 3040 height 537
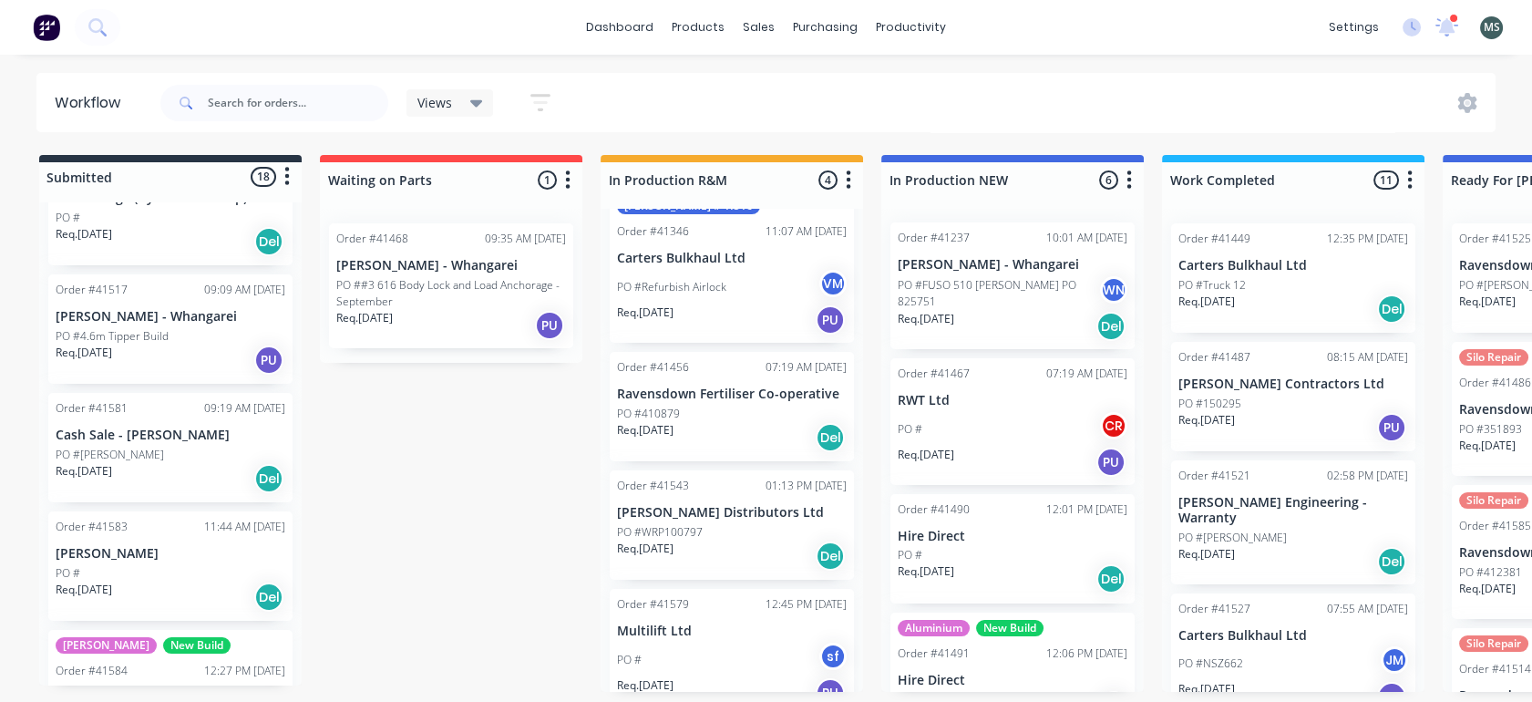
scroll to position [1062, 0]
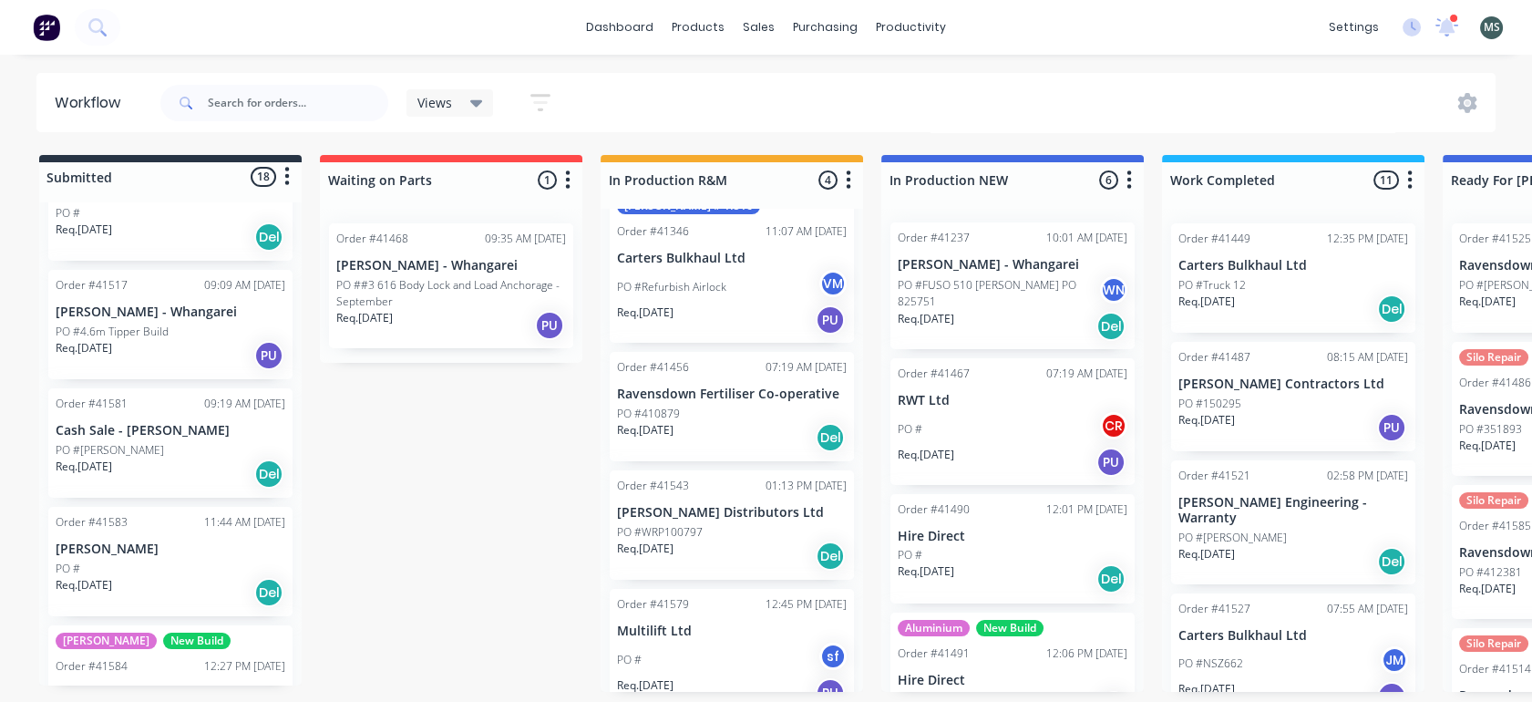
drag, startPoint x: 1145, startPoint y: 354, endPoint x: 1152, endPoint y: 422, distance: 68.7
click at [1152, 422] on div "Submitted 18 Status colour #273444 hex #273444 Save Cancel Summaries Total orde…" at bounding box center [1506, 423] width 3040 height 537
drag, startPoint x: 1152, startPoint y: 422, endPoint x: 1145, endPoint y: 410, distance: 13.9
click at [1145, 410] on div "Submitted 18 Status colour #273444 hex #273444 Save Cancel Summaries Total orde…" at bounding box center [1506, 423] width 3040 height 537
click at [1128, 372] on div "Order #41237 10:01 AM [DATE] [PERSON_NAME] - Whangarei PO #FUSO 510 [PERSON_NAM…" at bounding box center [1012, 450] width 262 height 483
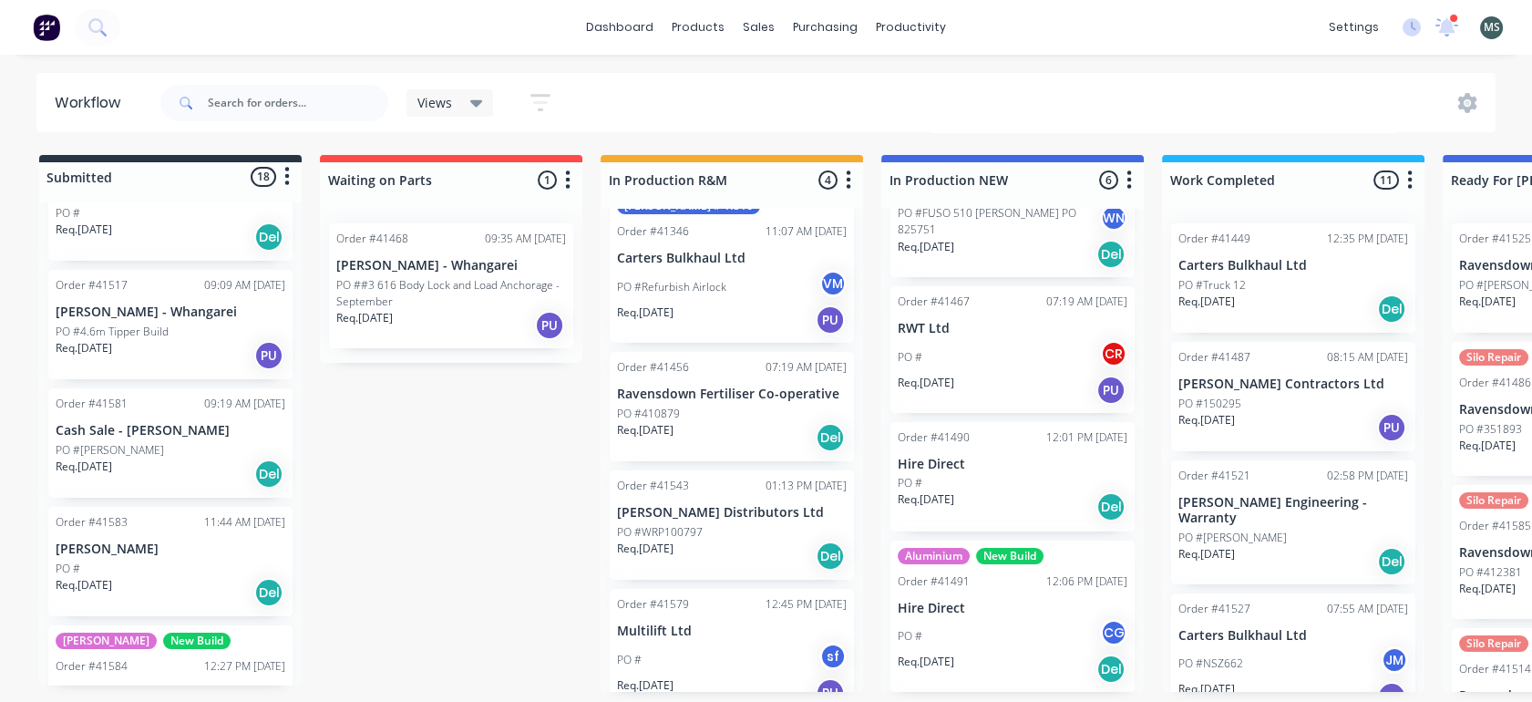
scroll to position [0, 0]
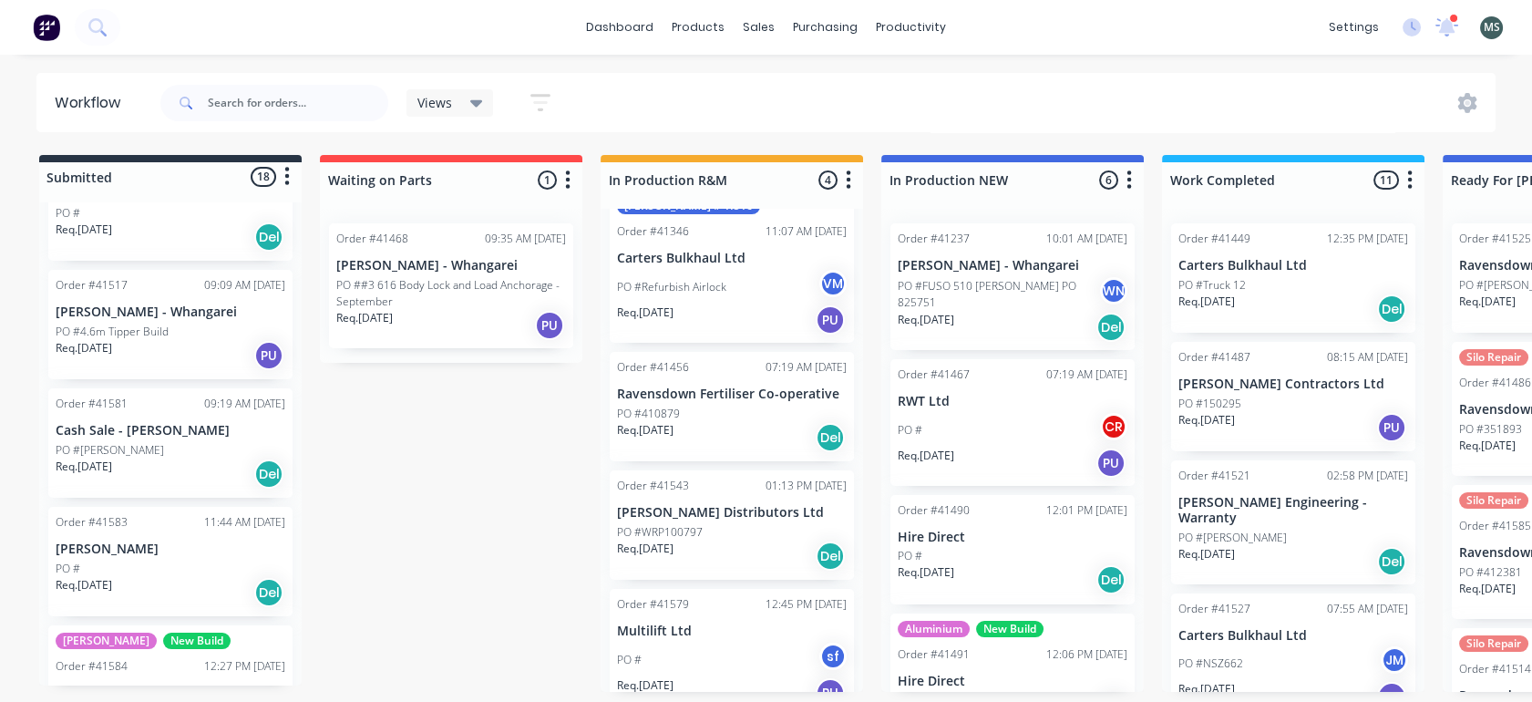
click at [930, 425] on div "PO # CR" at bounding box center [1013, 430] width 230 height 35
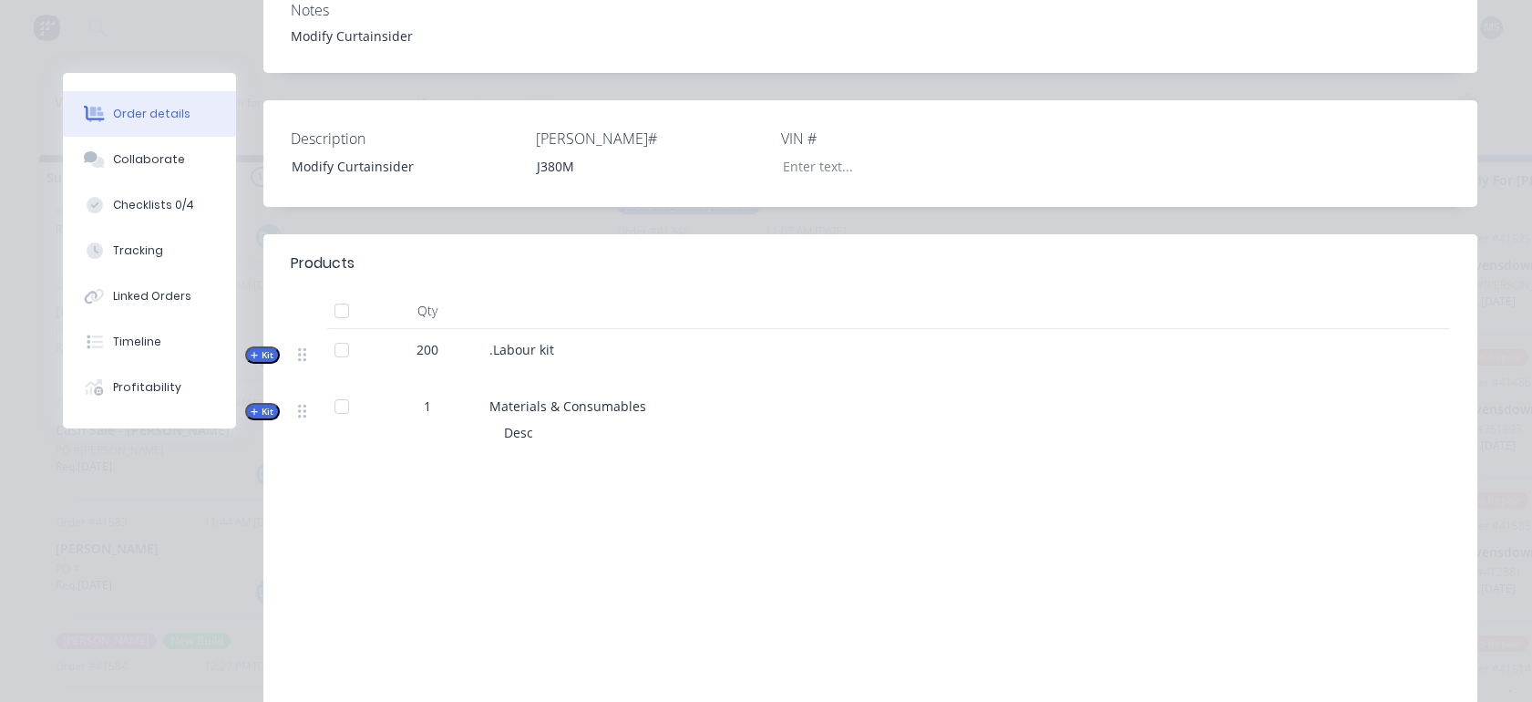
scroll to position [425, 0]
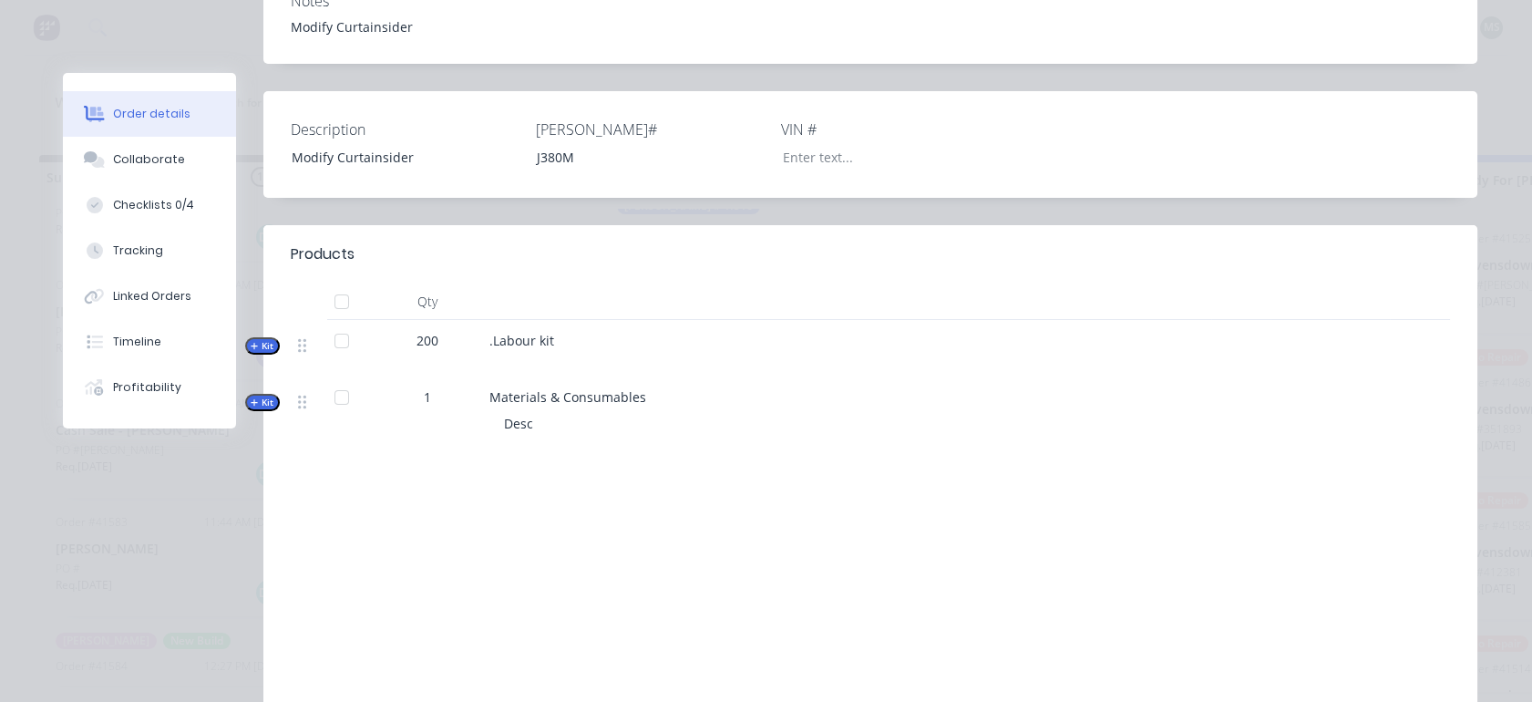
click at [255, 396] on span "Kit" at bounding box center [263, 403] width 24 height 14
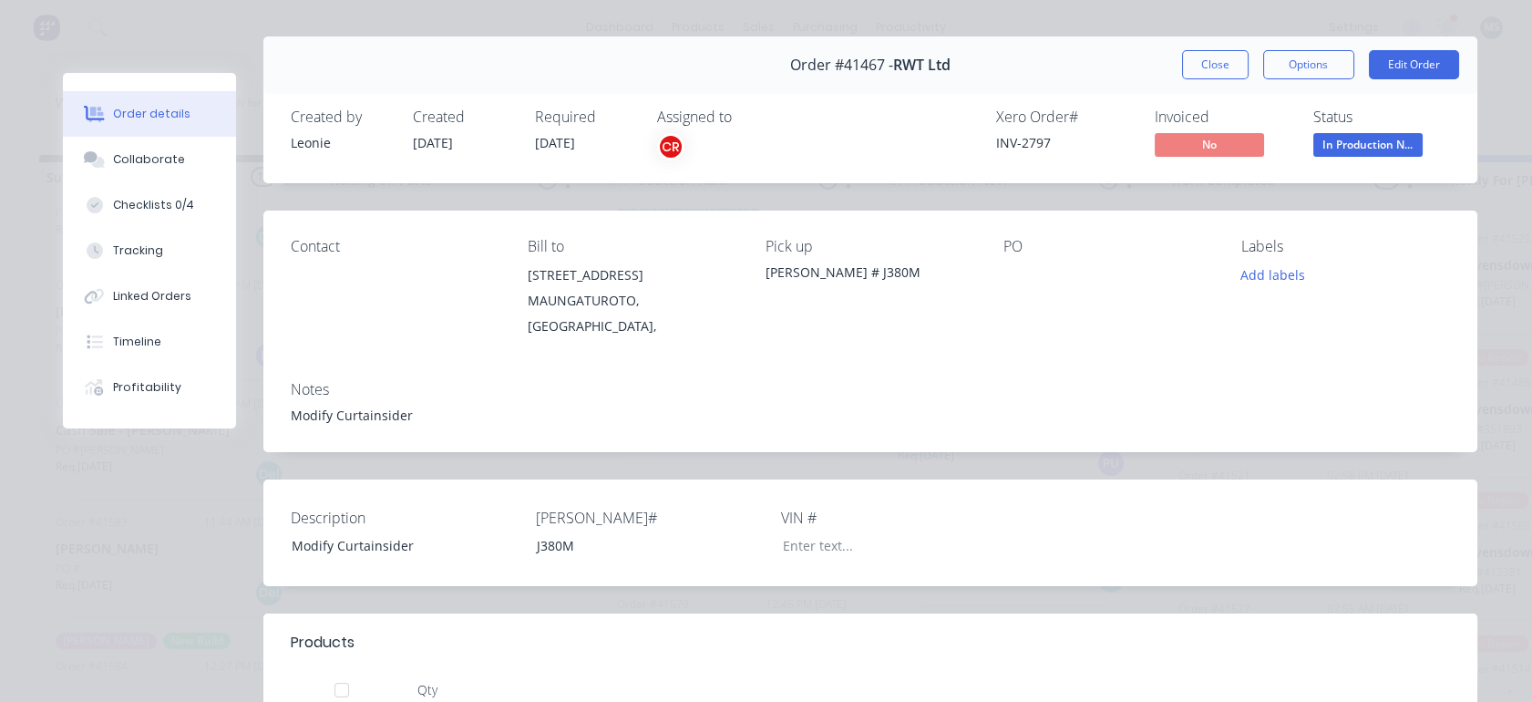
scroll to position [0, 0]
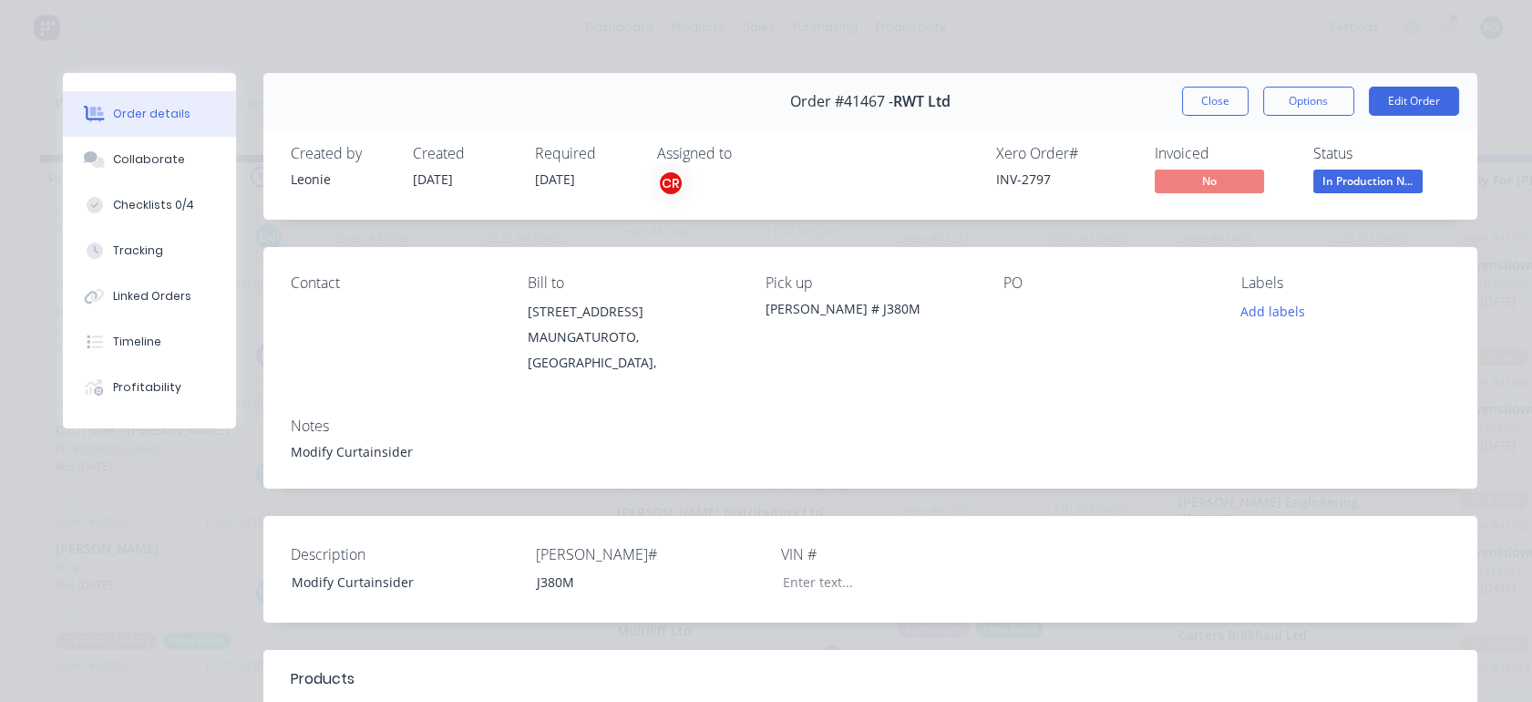
click at [133, 245] on div "Tracking" at bounding box center [138, 250] width 50 height 16
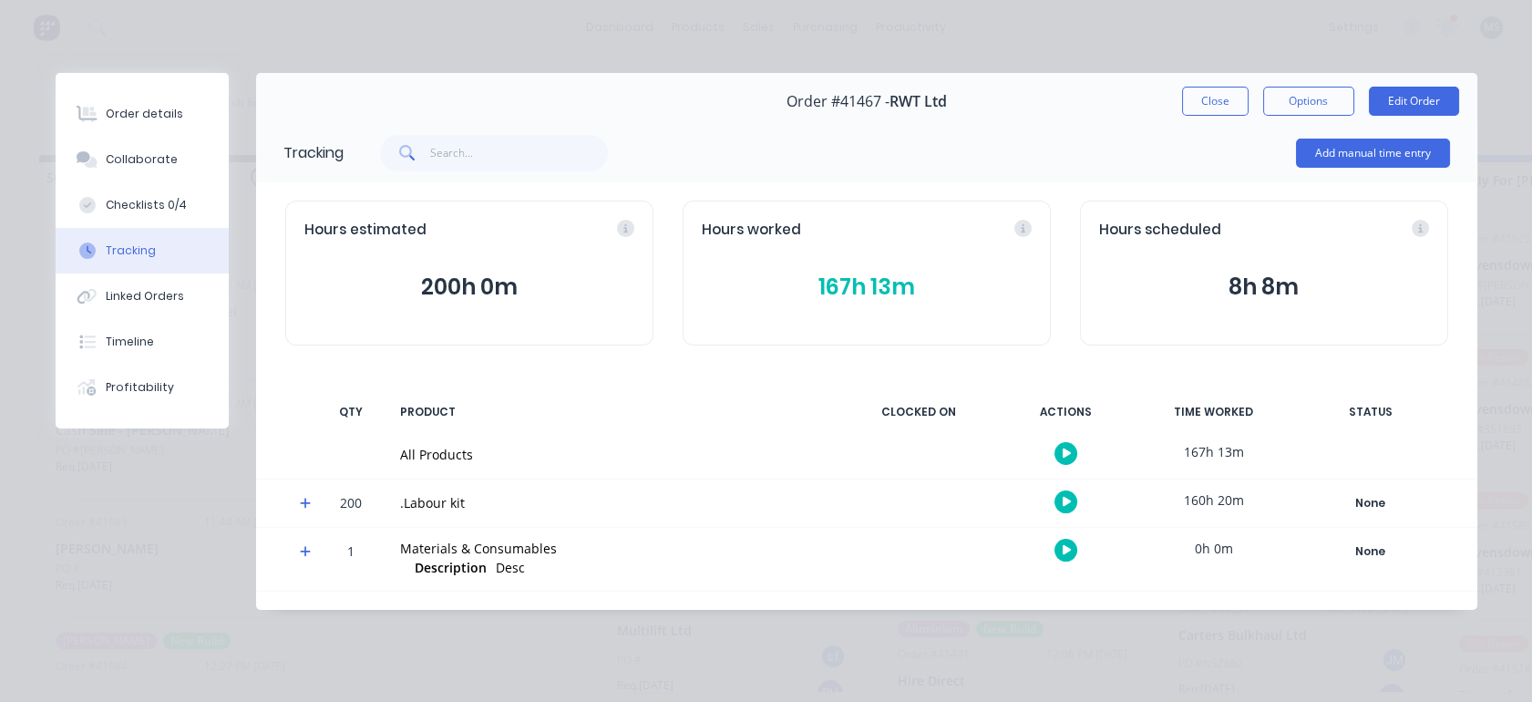
click at [132, 206] on div "Checklists 0/4" at bounding box center [146, 205] width 81 height 16
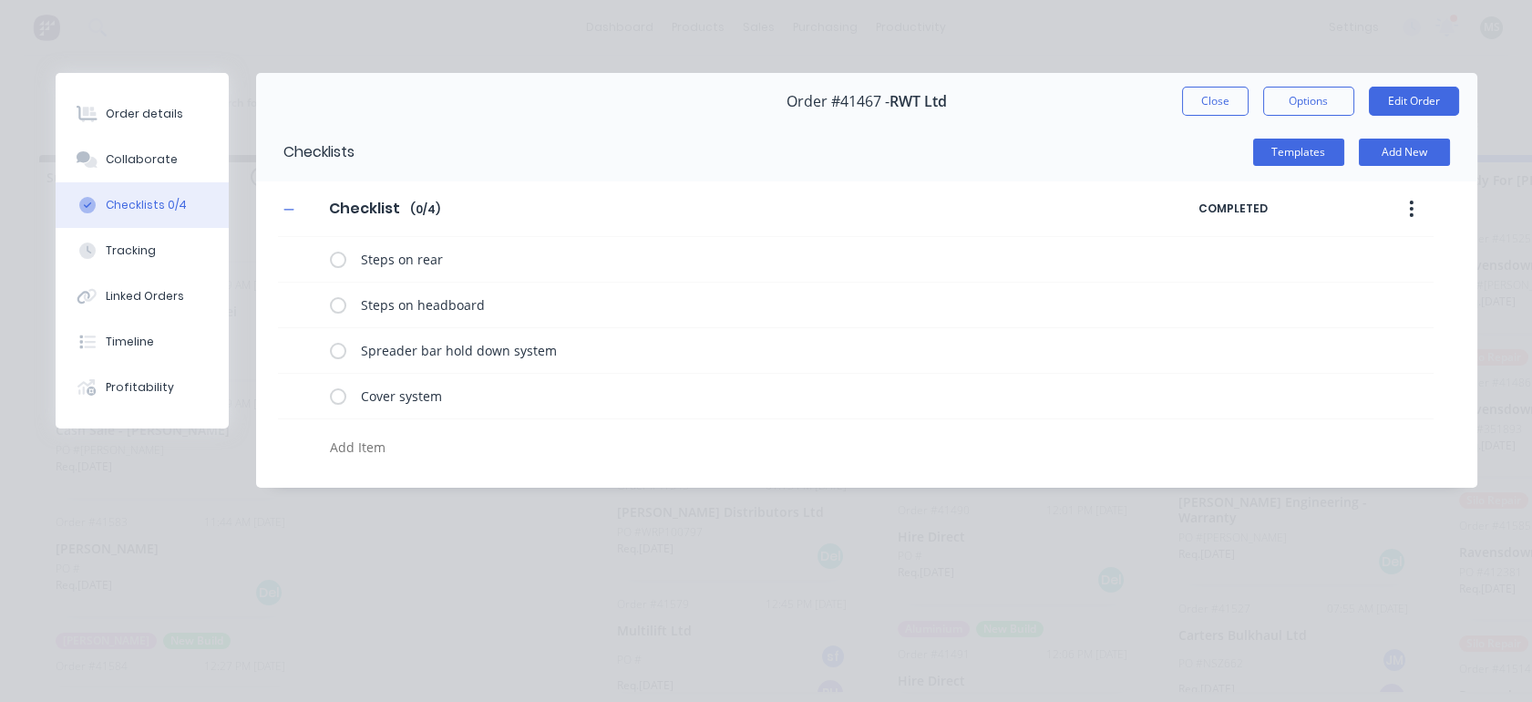
click at [335, 262] on label at bounding box center [338, 259] width 16 height 19
click at [0, 0] on input "checkbox" at bounding box center [0, 0] width 0 height 0
click at [338, 302] on label at bounding box center [338, 304] width 16 height 19
click at [0, 0] on input "checkbox" at bounding box center [0, 0] width 0 height 0
click at [336, 345] on label at bounding box center [338, 350] width 16 height 19
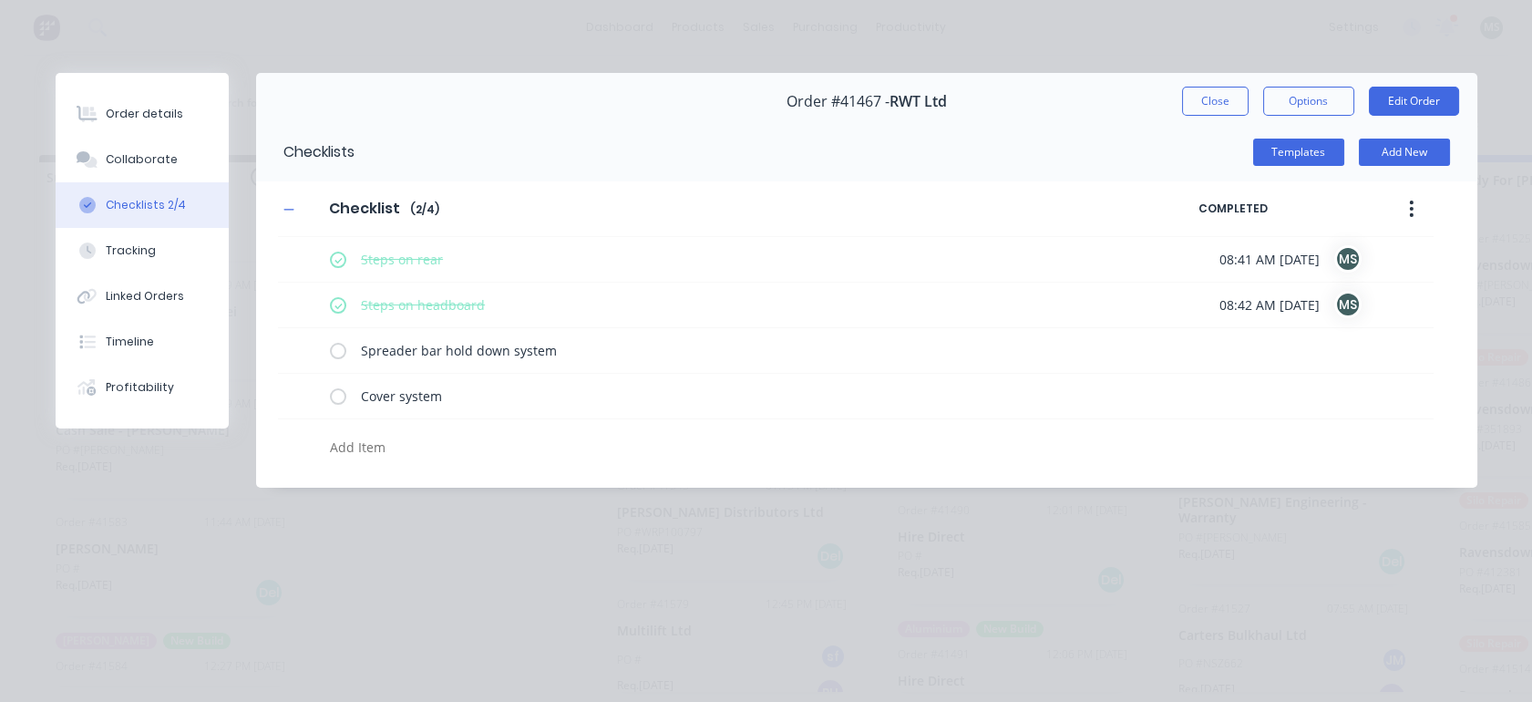
click at [0, 0] on input "checkbox" at bounding box center [0, 0] width 0 height 0
click at [336, 345] on label at bounding box center [338, 350] width 16 height 19
click at [0, 0] on input "checkbox" at bounding box center [0, 0] width 0 height 0
click at [335, 349] on label at bounding box center [338, 350] width 16 height 19
click at [0, 0] on input "checkbox" at bounding box center [0, 0] width 0 height 0
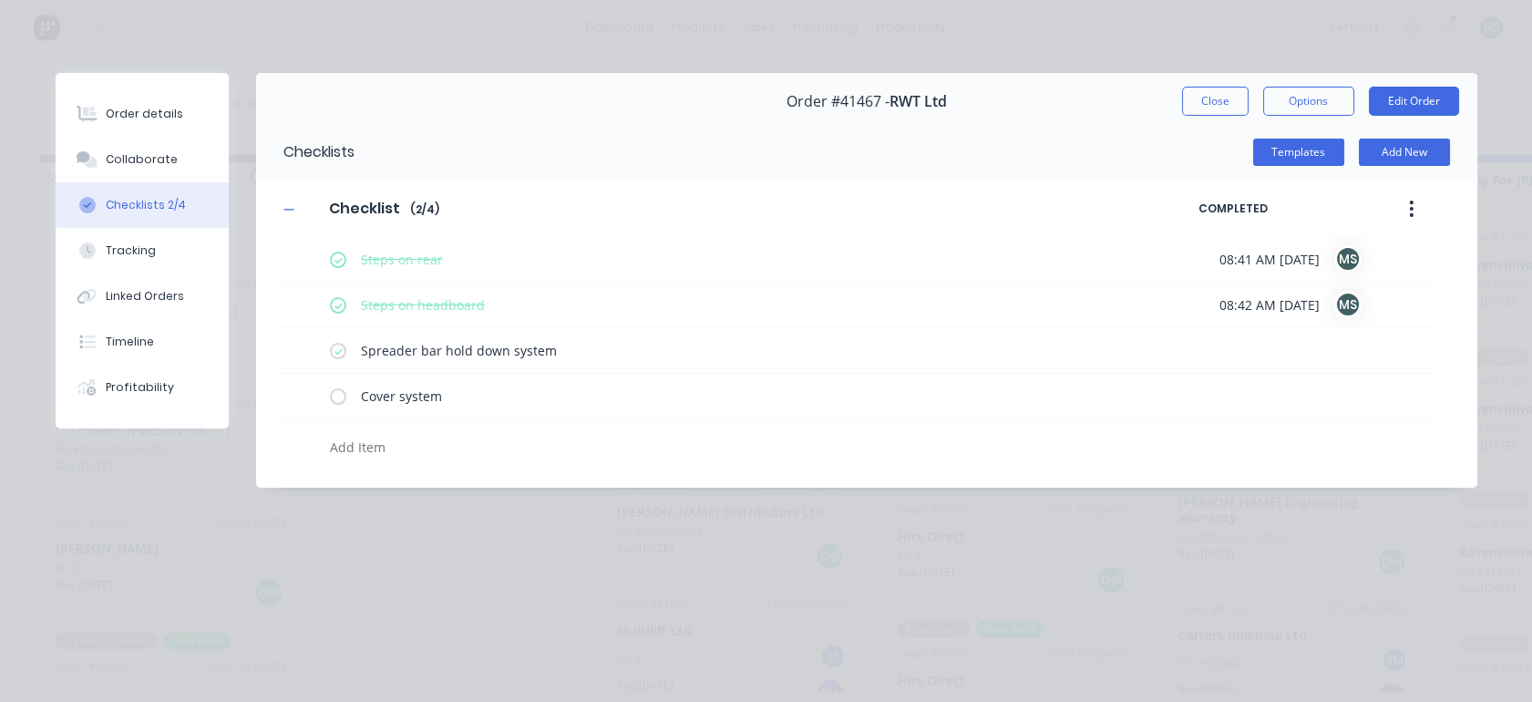
type textarea "x"
